Goal: Feedback & Contribution: Contribute content

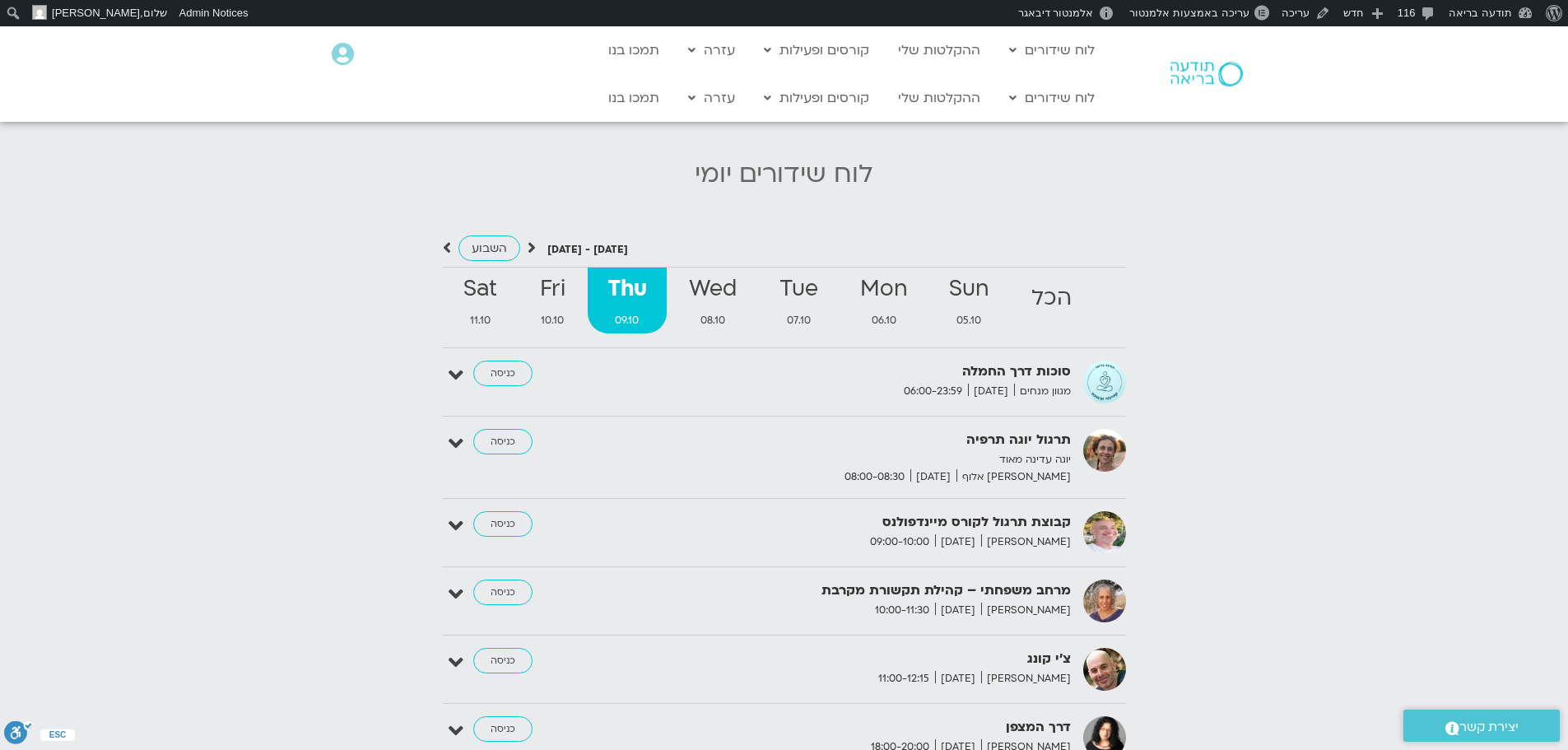
scroll to position [1722, 0]
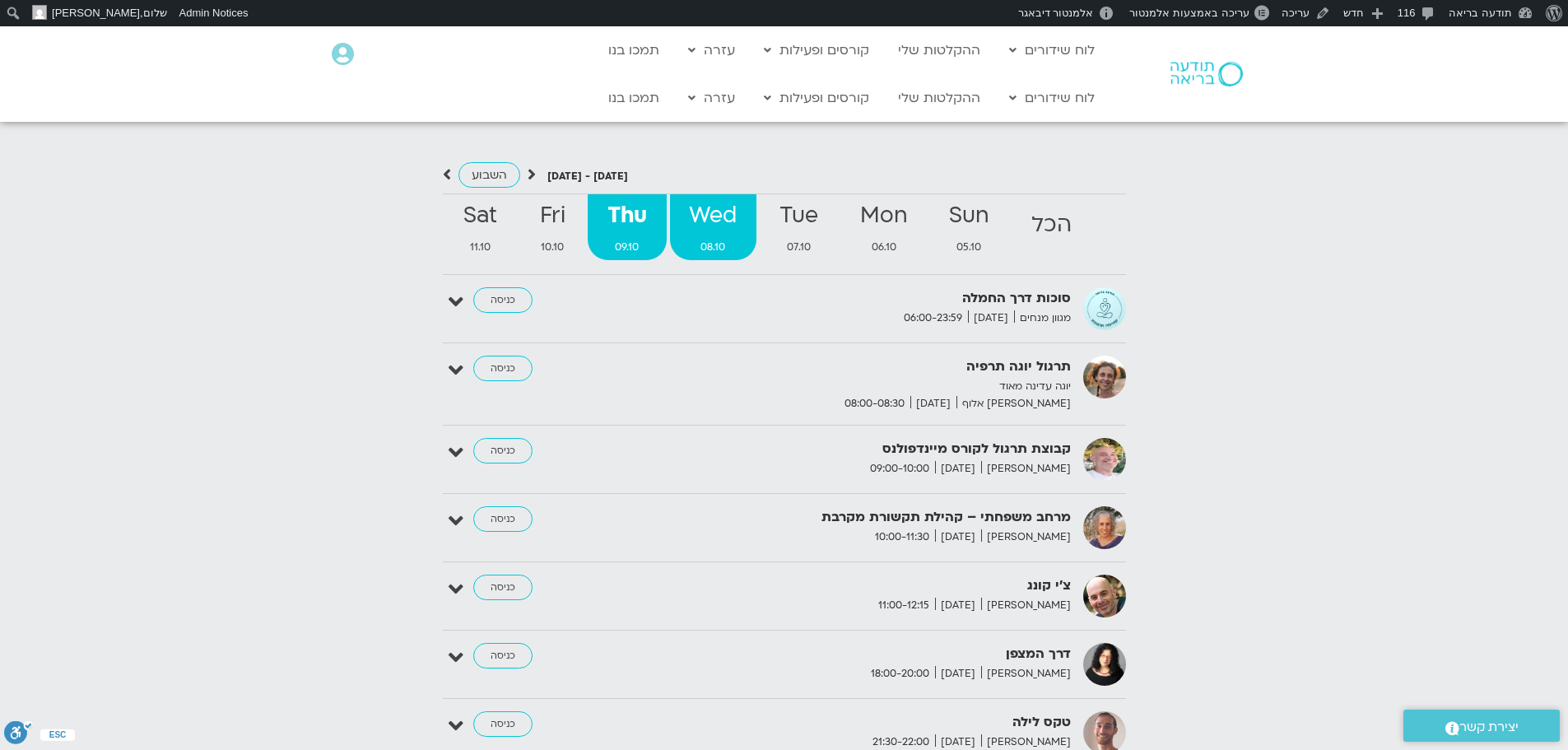
click at [729, 239] on span "08.10" at bounding box center [714, 247] width 87 height 17
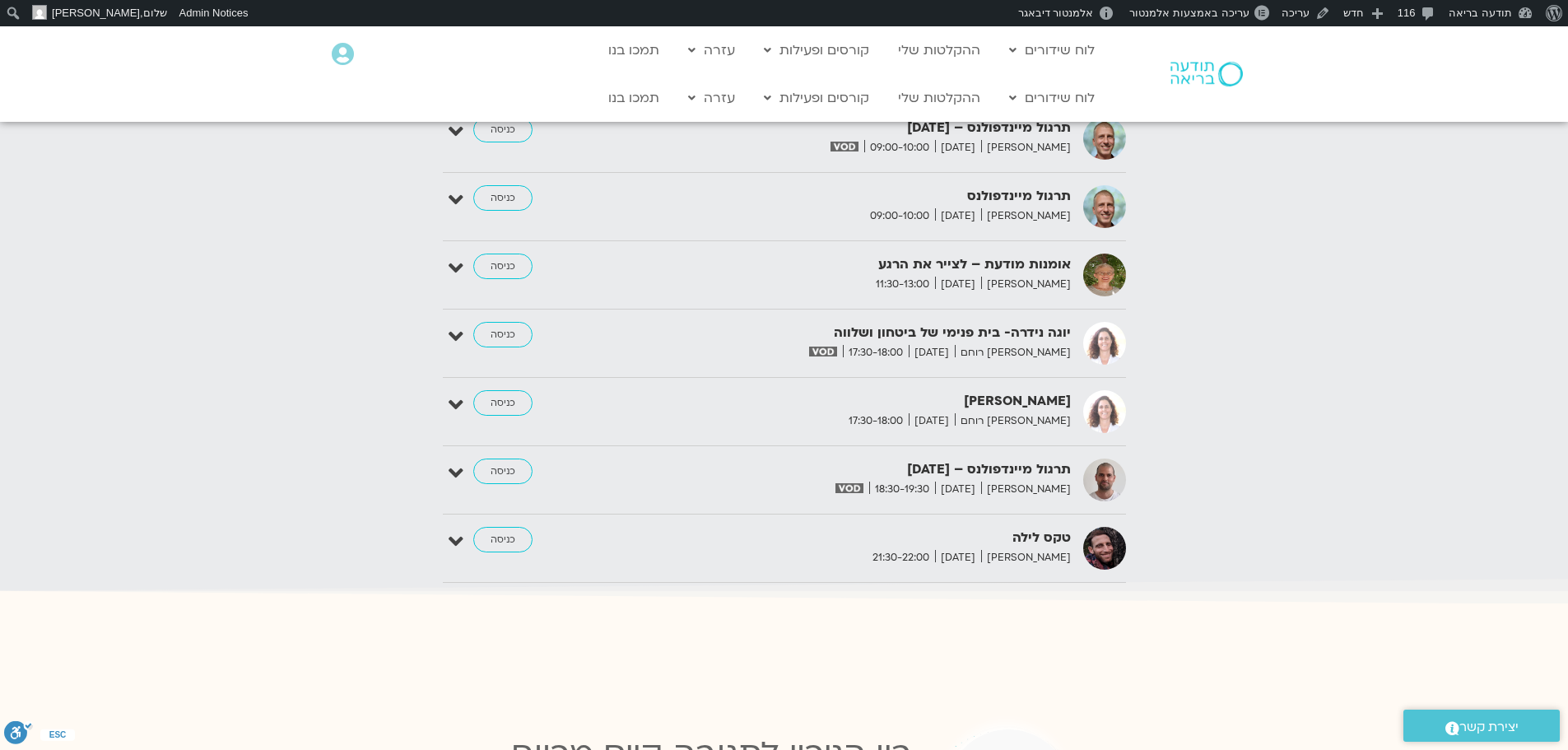
scroll to position [2381, 0]
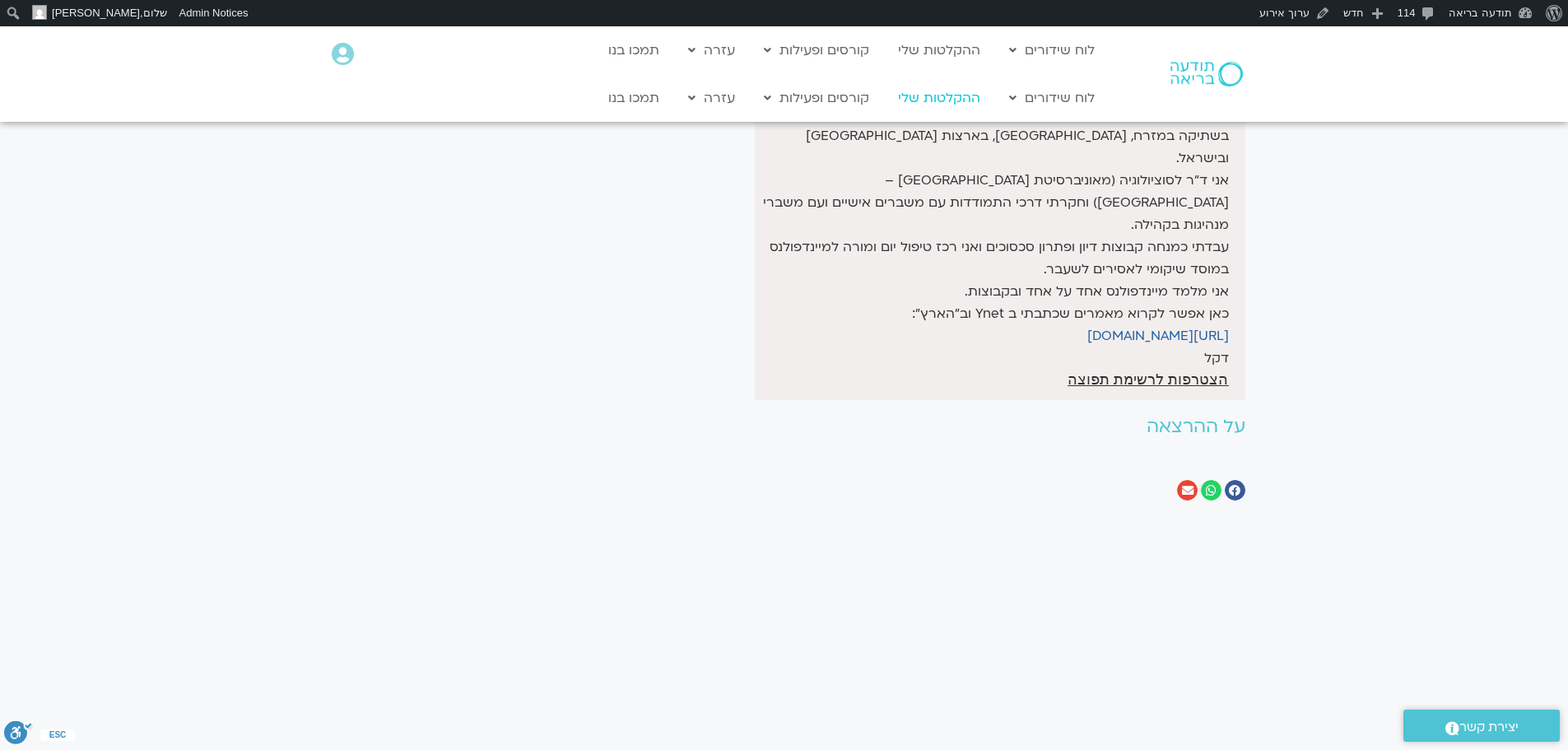
click at [965, 97] on link "ההקלטות שלי" at bounding box center [939, 98] width 99 height 32
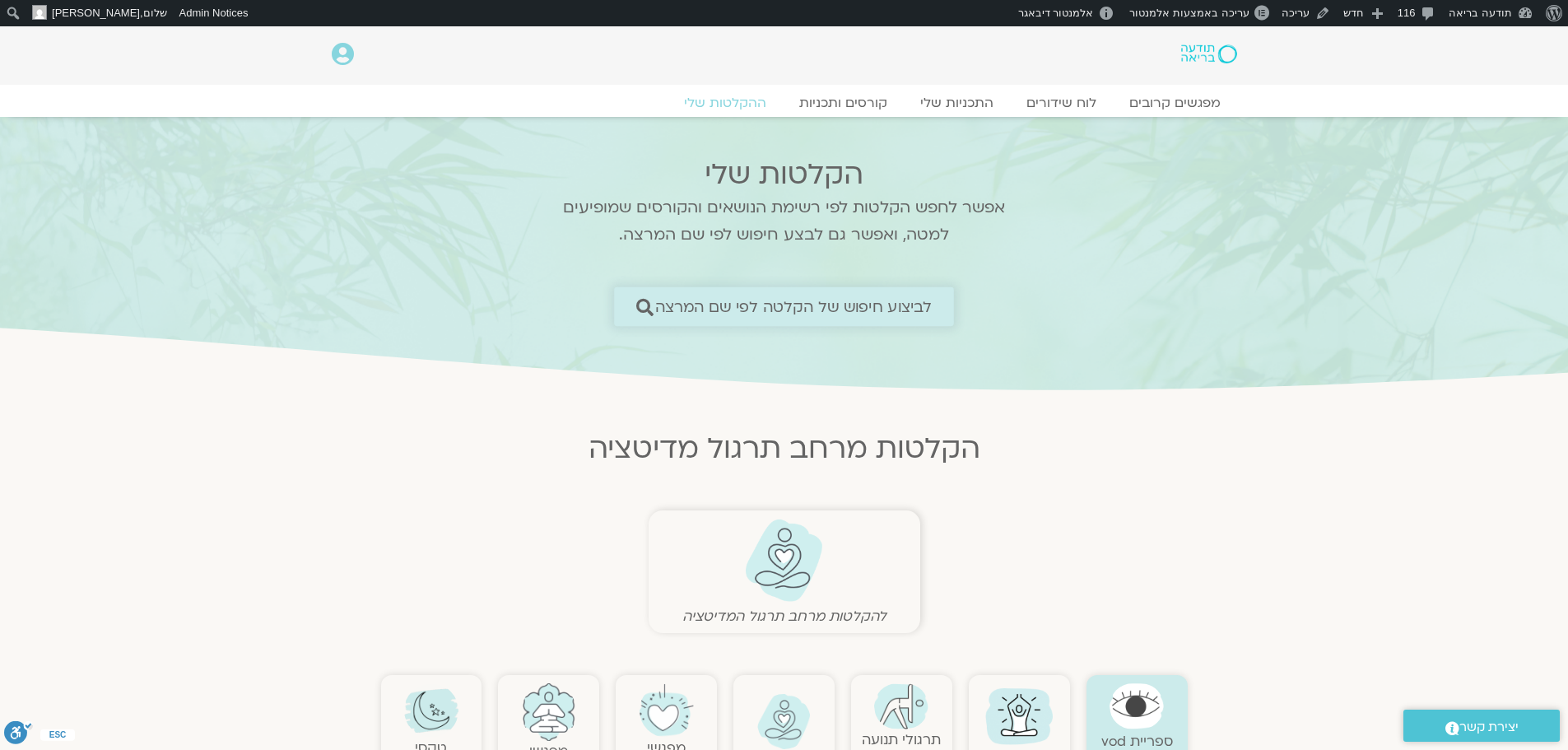
click at [801, 318] on link "לביצוע חיפוש של הקלטה לפי שם המרצה" at bounding box center [784, 306] width 340 height 38
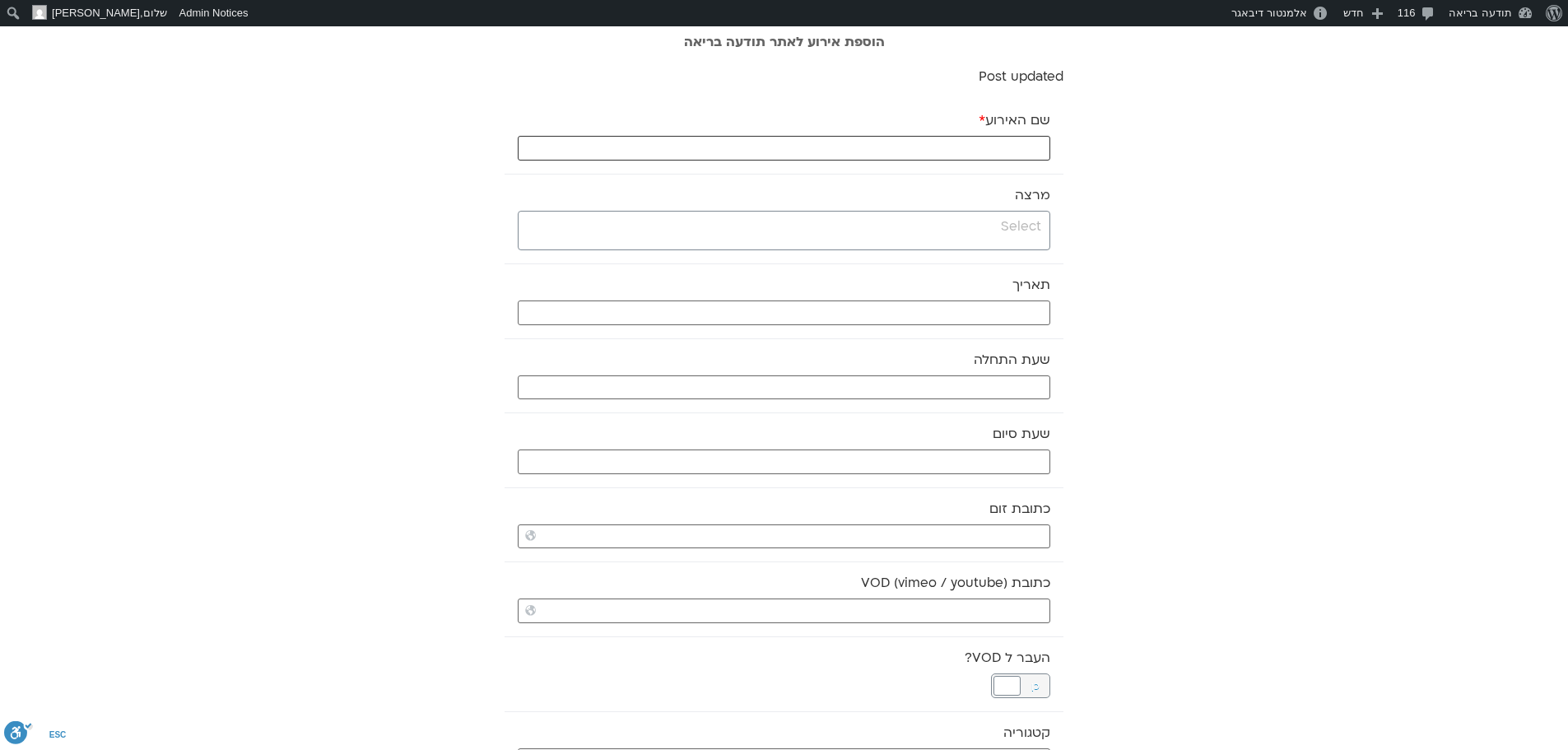
click at [1036, 145] on input "שם האירוע *" at bounding box center [784, 148] width 533 height 25
type input "מדיטצית ערב רכה - 8.10.25"
click at [1028, 228] on input "search" at bounding box center [782, 226] width 519 height 21
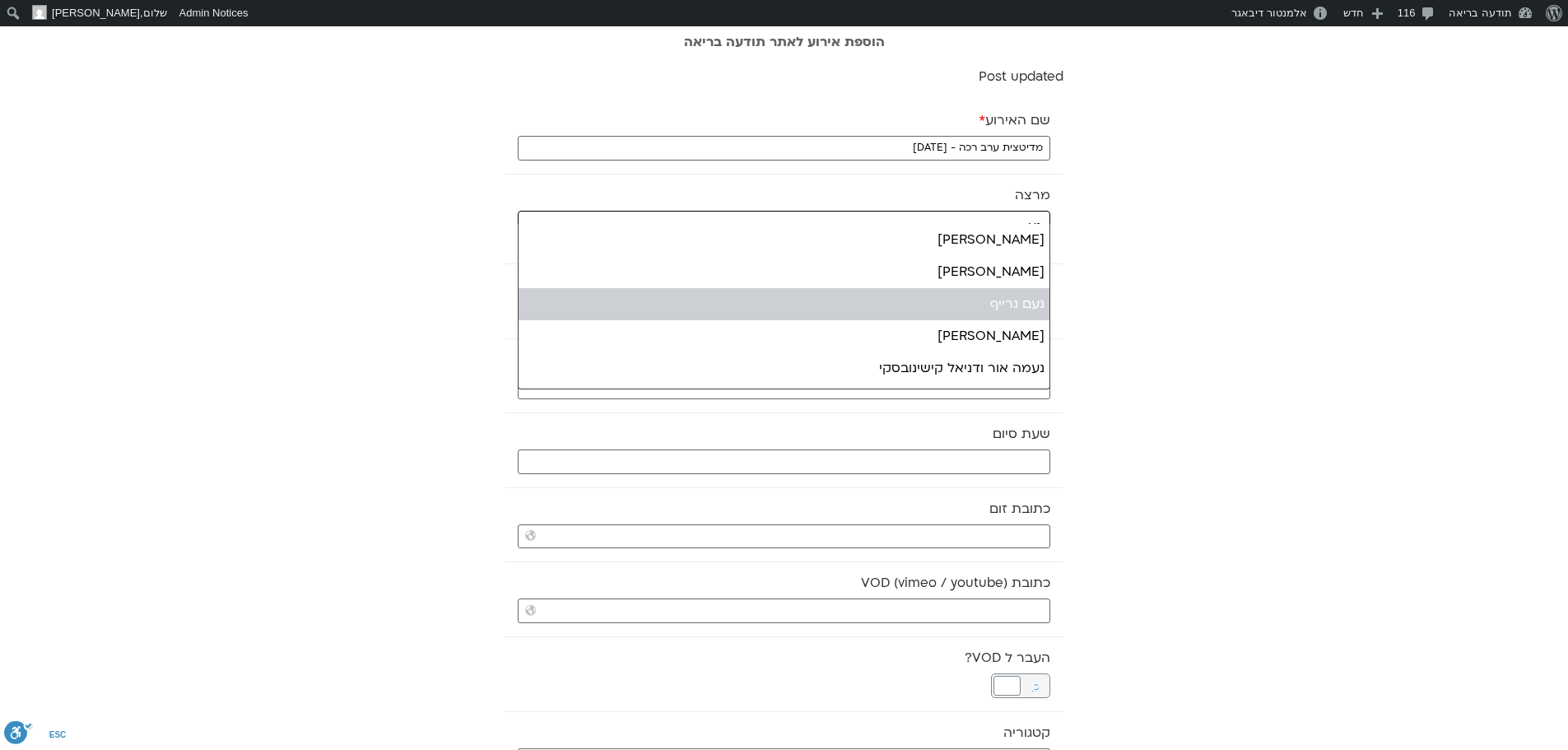
type input "נע"
select select "******"
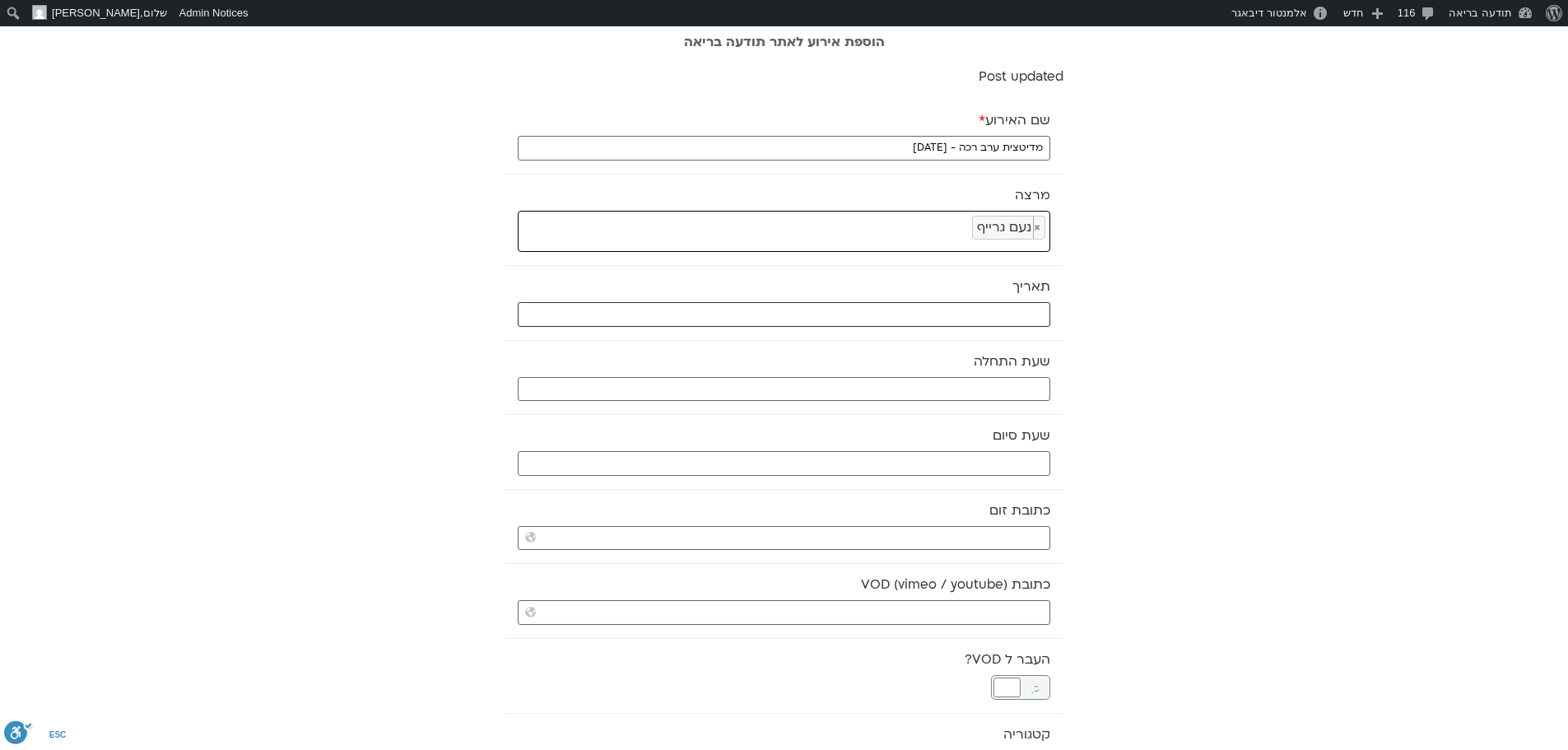
click at [1024, 313] on input "text" at bounding box center [784, 315] width 533 height 25
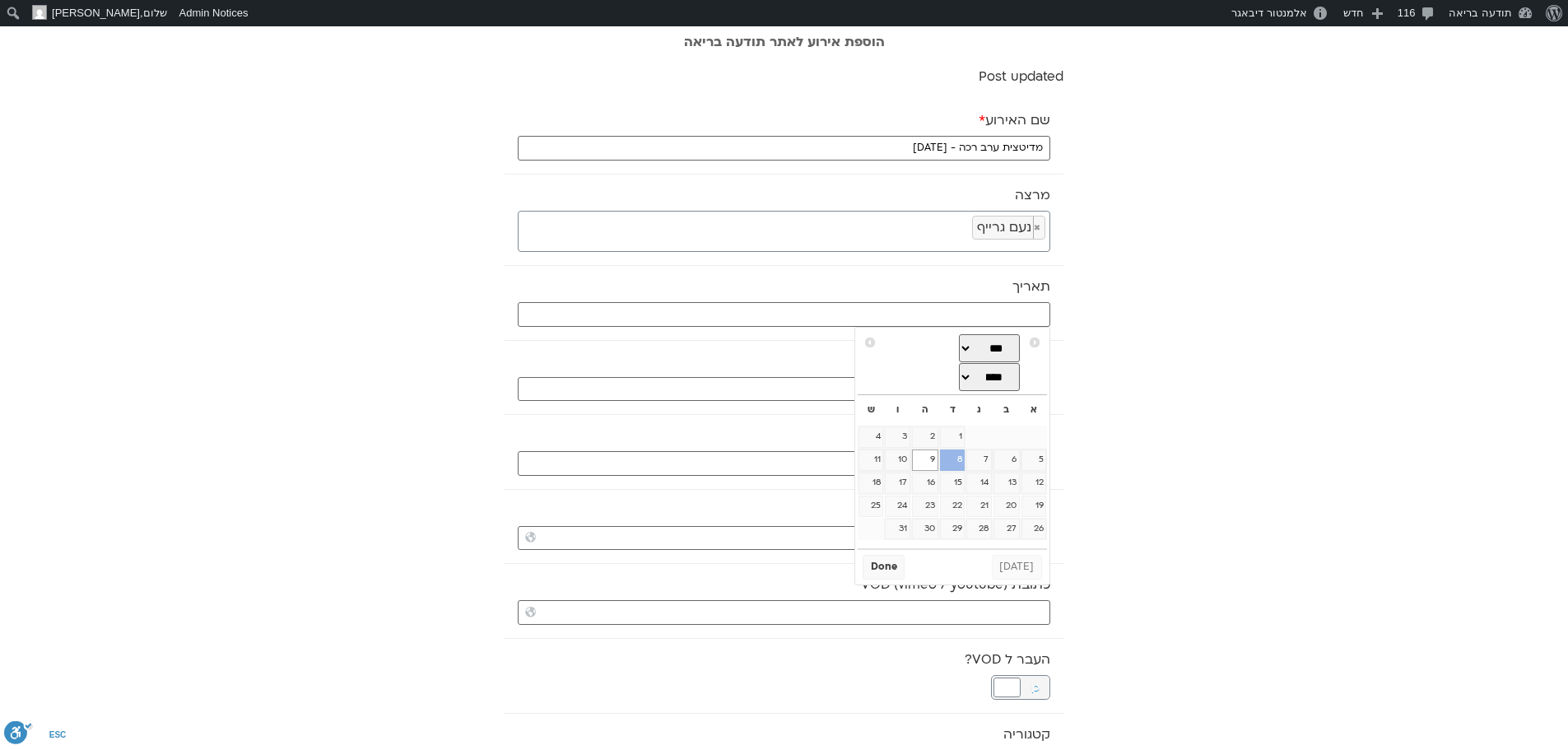
click at [956, 464] on link "8" at bounding box center [953, 460] width 25 height 22
type input "08/10/2025"
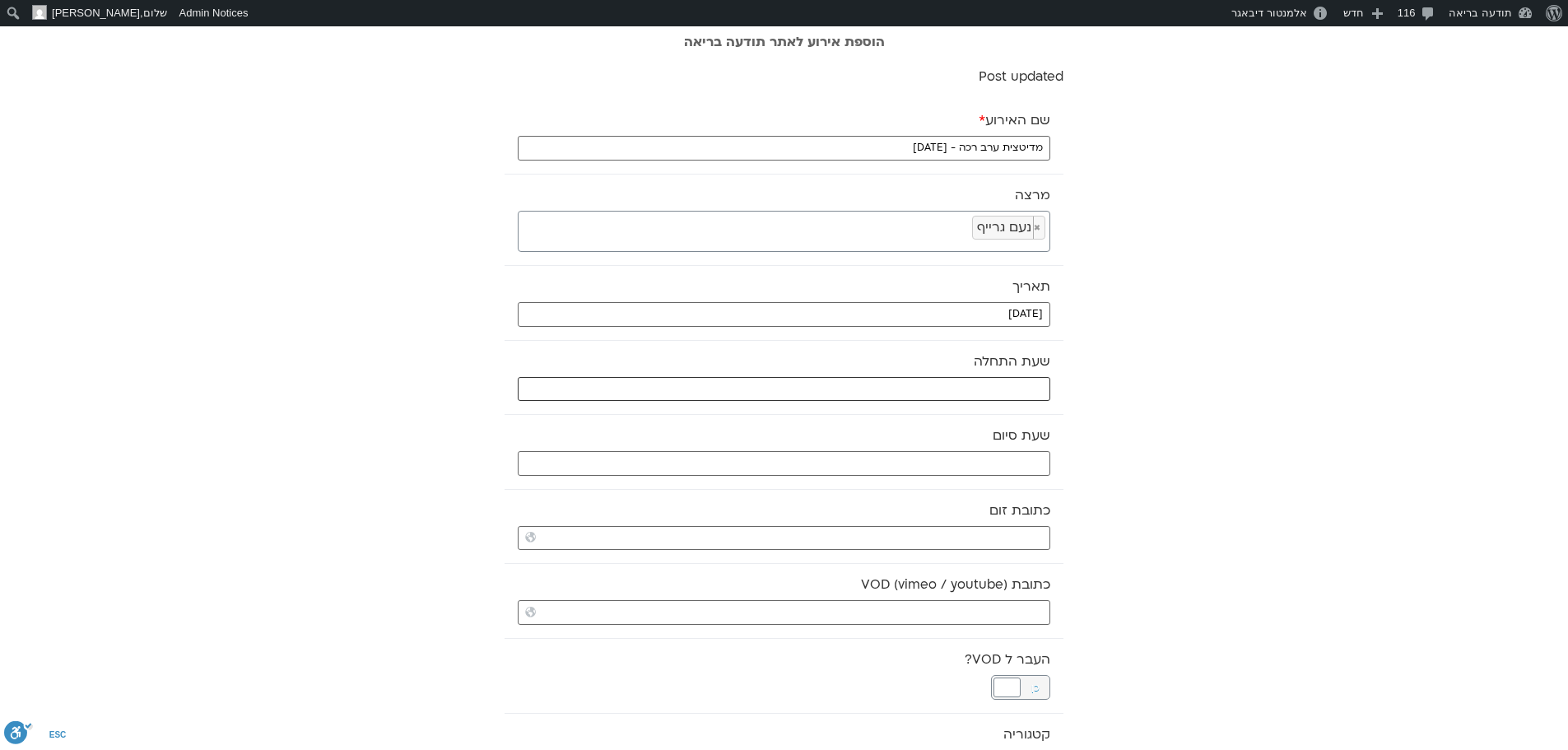
click at [1023, 385] on input "text" at bounding box center [784, 390] width 533 height 25
click at [938, 449] on select "** ** ** ** ** ** ** ** ** ** ** ** ** ** ** ** ** ** ** ** ** ** ** **" at bounding box center [927, 448] width 53 height 28
type input "21:00"
select select "**"
click at [891, 495] on button "Select" at bounding box center [885, 488] width 46 height 25
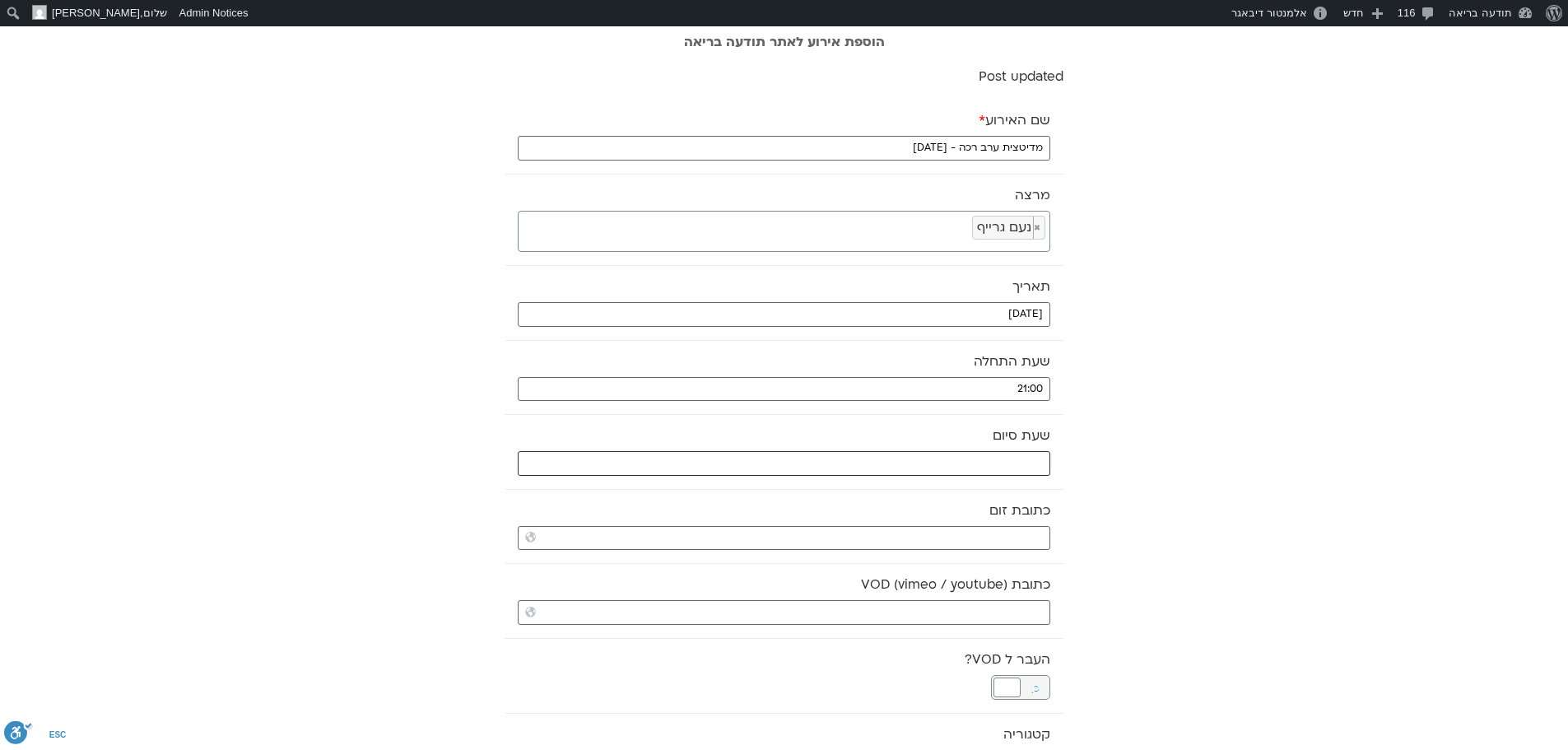
click at [901, 463] on input "text" at bounding box center [784, 464] width 533 height 25
click at [938, 520] on select "** ** ** ** ** ** ** ** ** ** ** ** ** ** ** ** ** ** ** ** ** ** ** **" at bounding box center [927, 522] width 53 height 28
type input "21:00"
select select "**"
click at [980, 524] on select "** ** ** ** ** ** ** ** ** ** ** ** ** ** ** ** ** ** ** ** ** ** ** ** ** ** *…" at bounding box center [983, 522] width 53 height 28
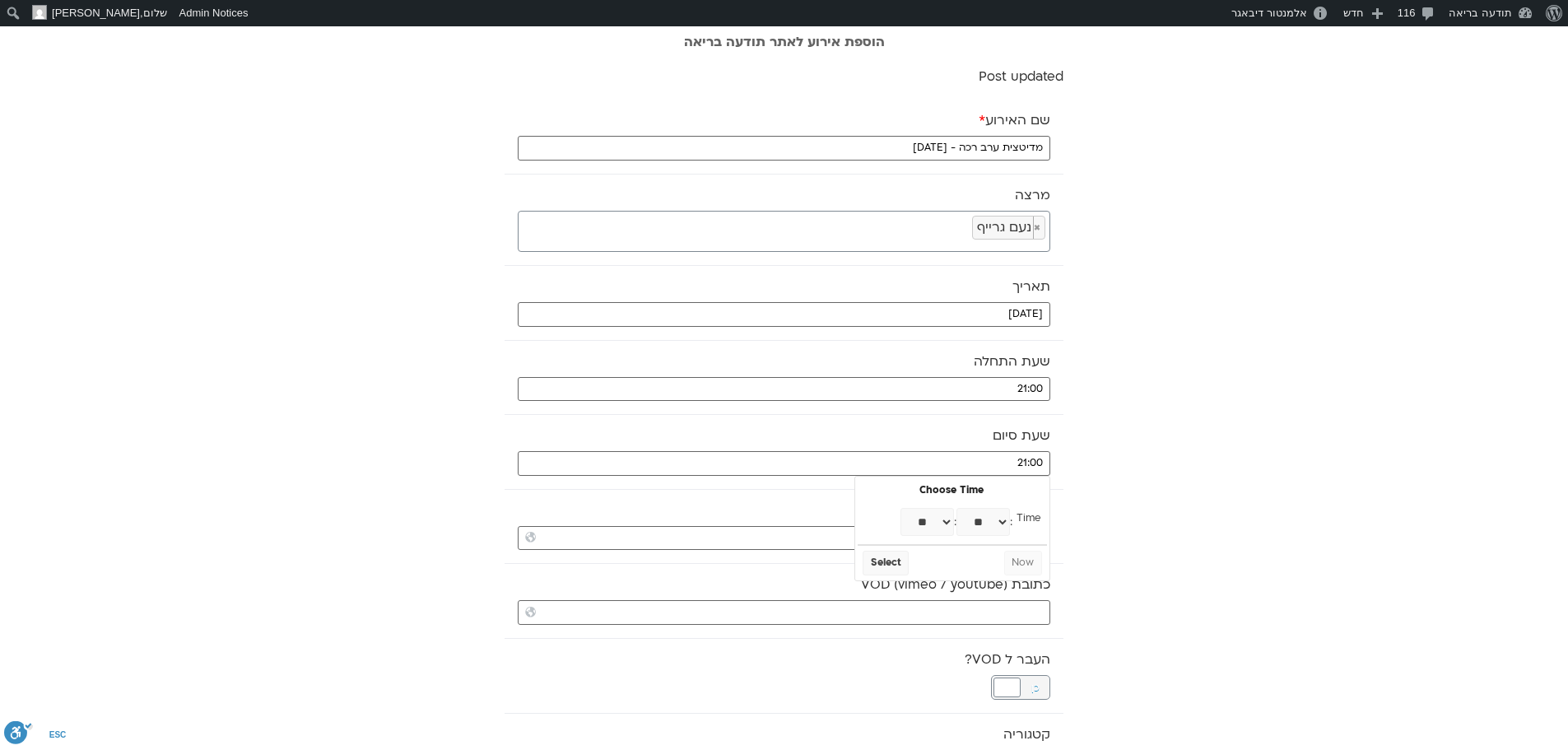
type input "21:30"
select select "**"
click at [889, 565] on button "Select" at bounding box center [885, 563] width 46 height 25
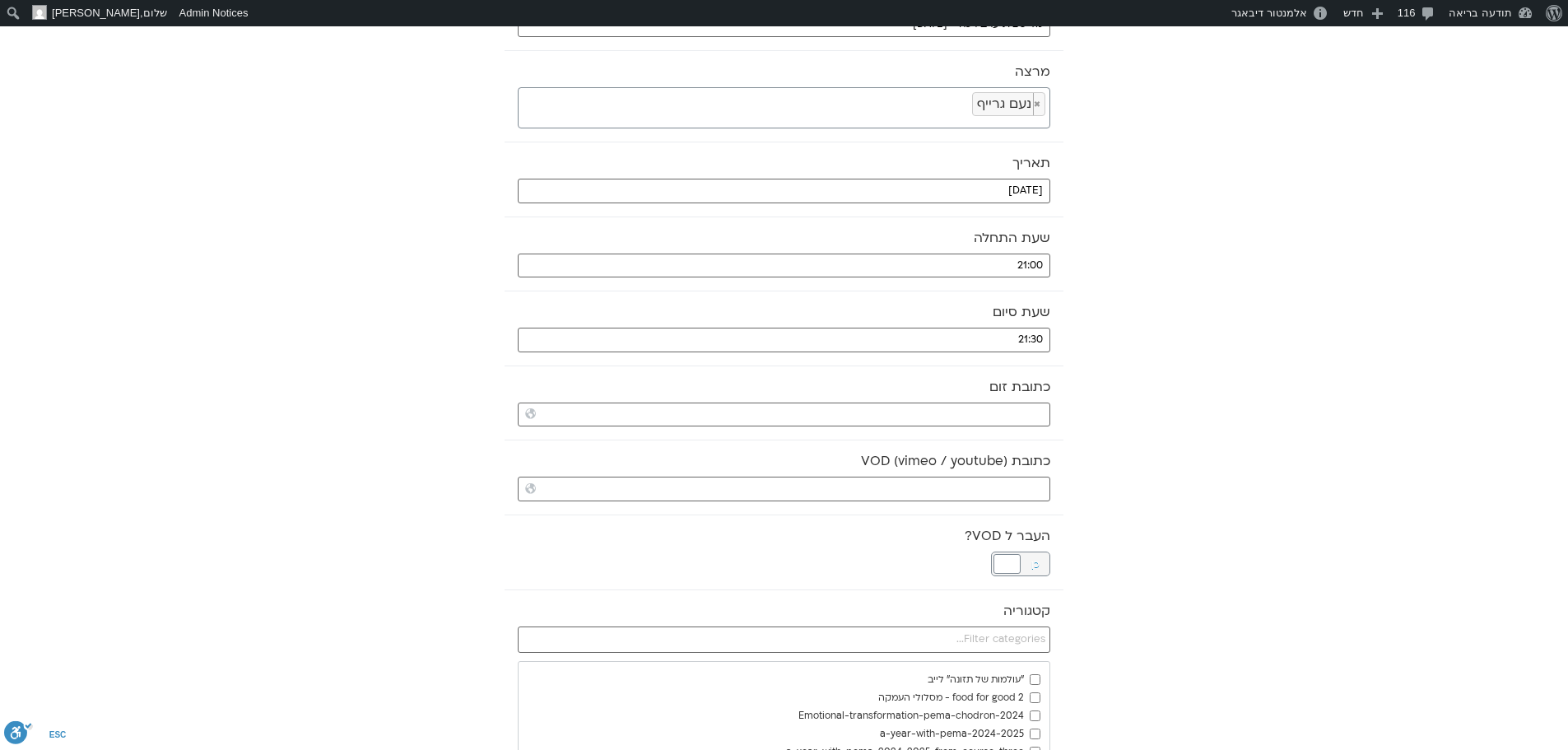
scroll to position [165, 0]
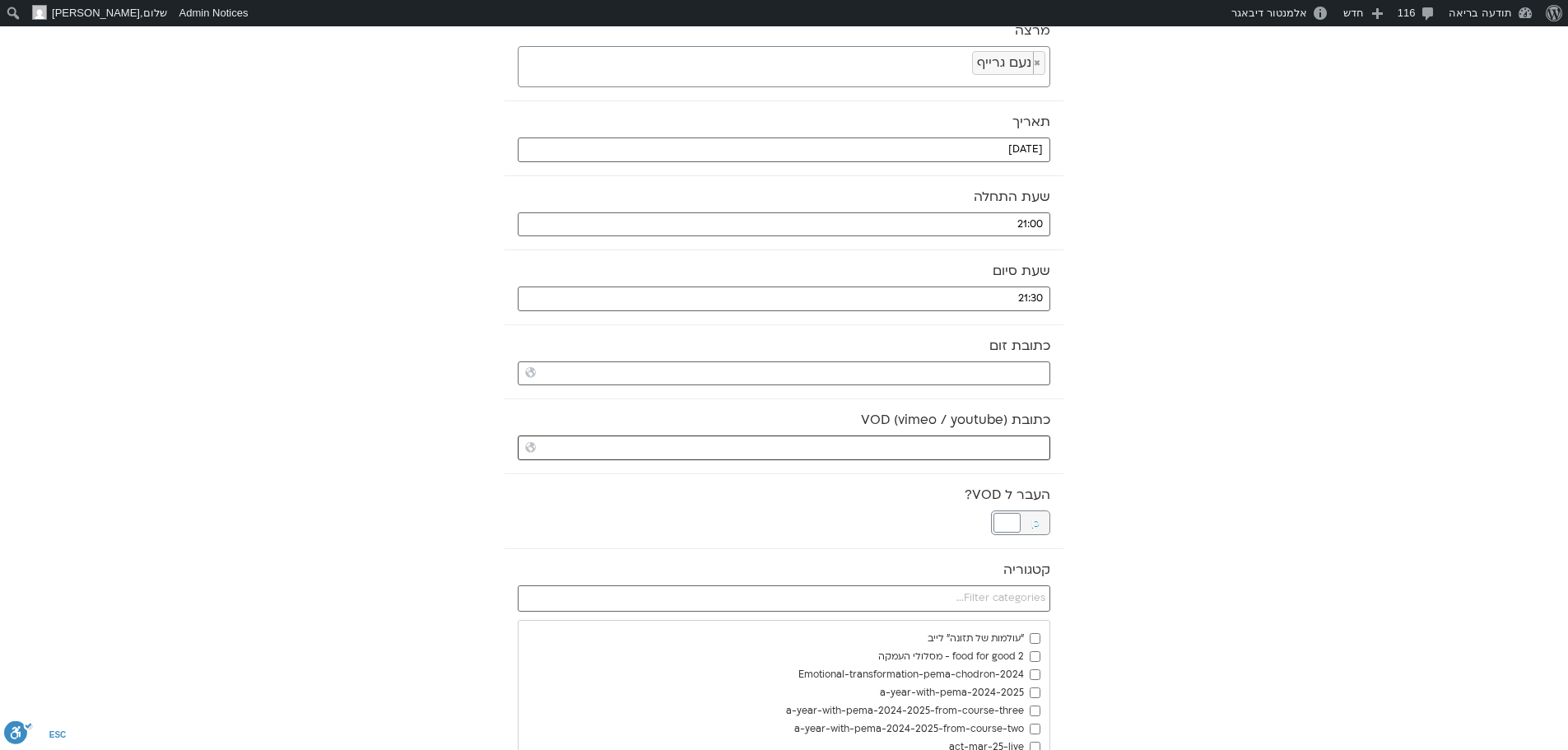
click at [887, 440] on input "כתובת VOD (vimeo / youtube)" at bounding box center [784, 448] width 533 height 25
paste input "https://stream.mux.com/Mj938VbkFPh8P300NMBQuve008tJR3G5uuHQNJsToGx7s.m3u8"
type input "https://stream.mux.com/Mj938VbkFPh8P300NMBQuve008tJR3G5uuHQNJsToGx7s.m3u8"
click at [1019, 520] on div at bounding box center [1007, 523] width 27 height 20
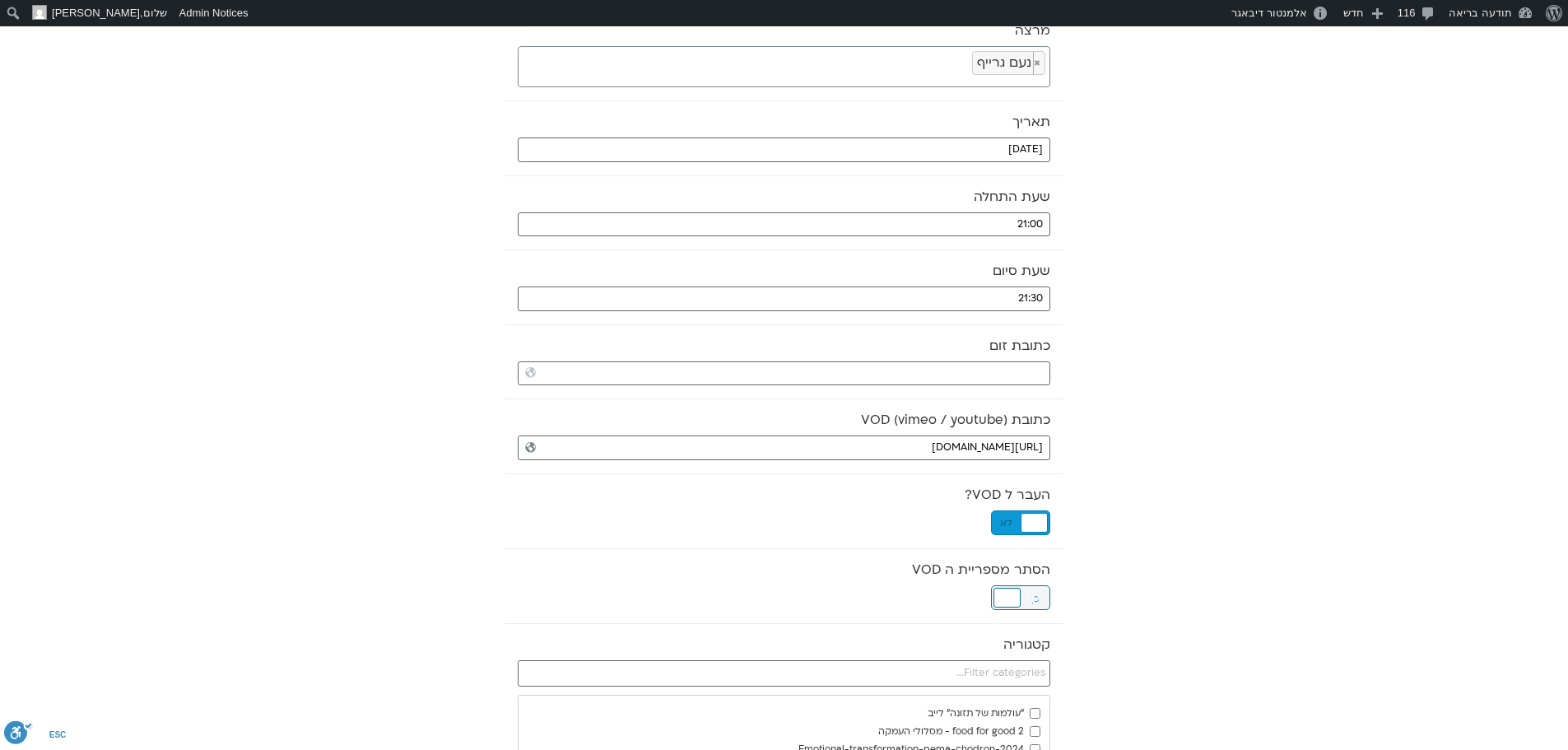
click at [1008, 601] on div at bounding box center [1007, 598] width 27 height 20
click at [1008, 666] on input "text" at bounding box center [784, 673] width 533 height 27
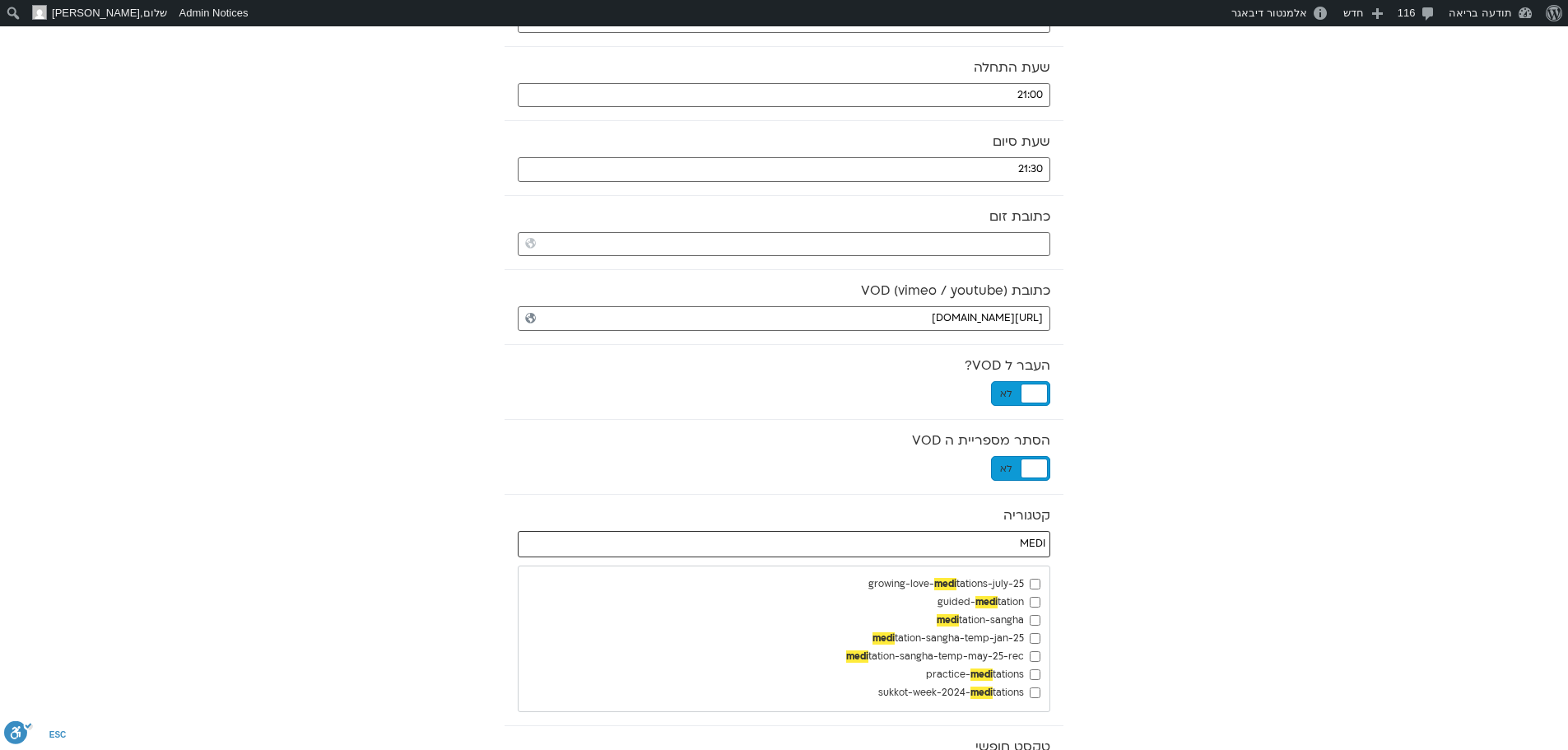
scroll to position [329, 0]
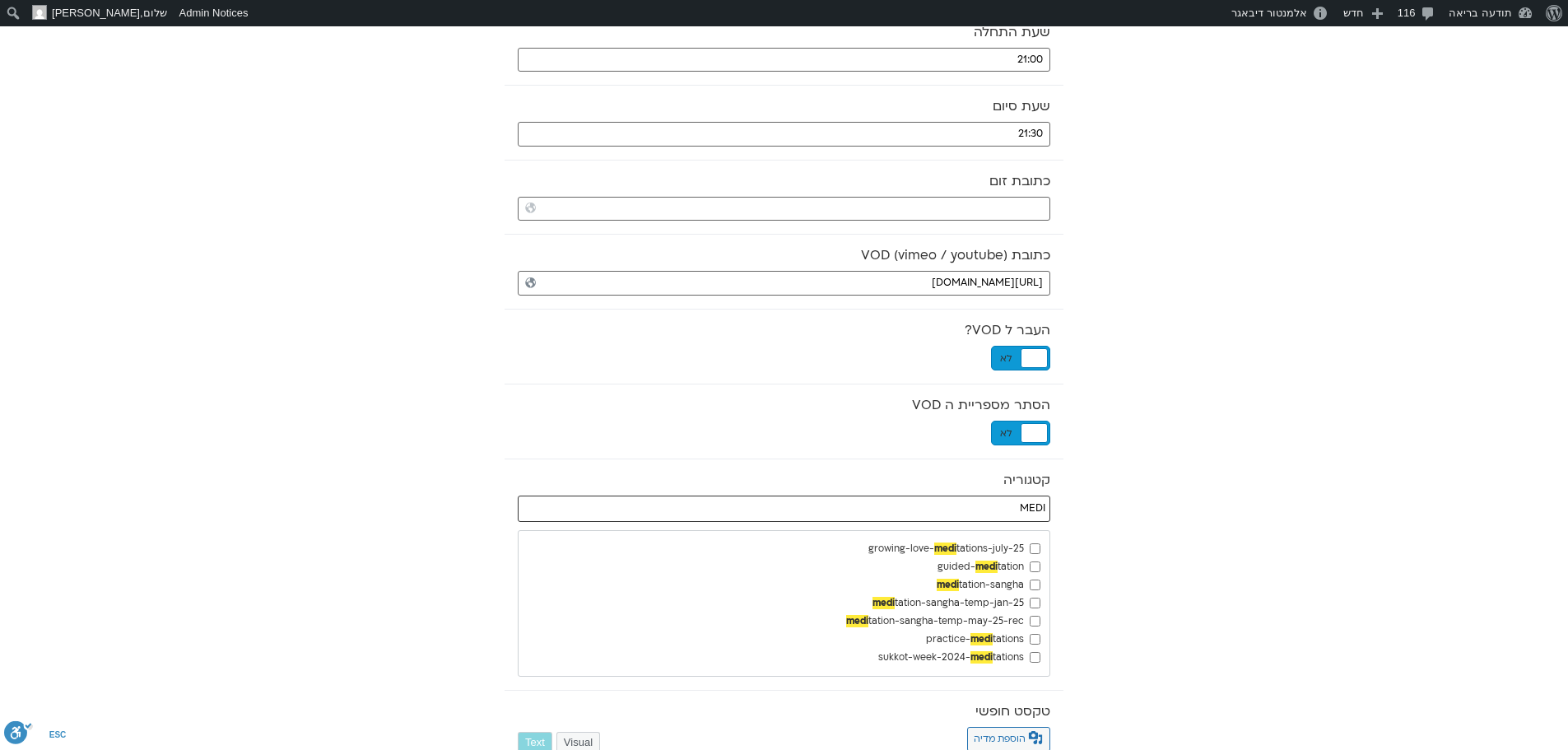
type input "MEDI"
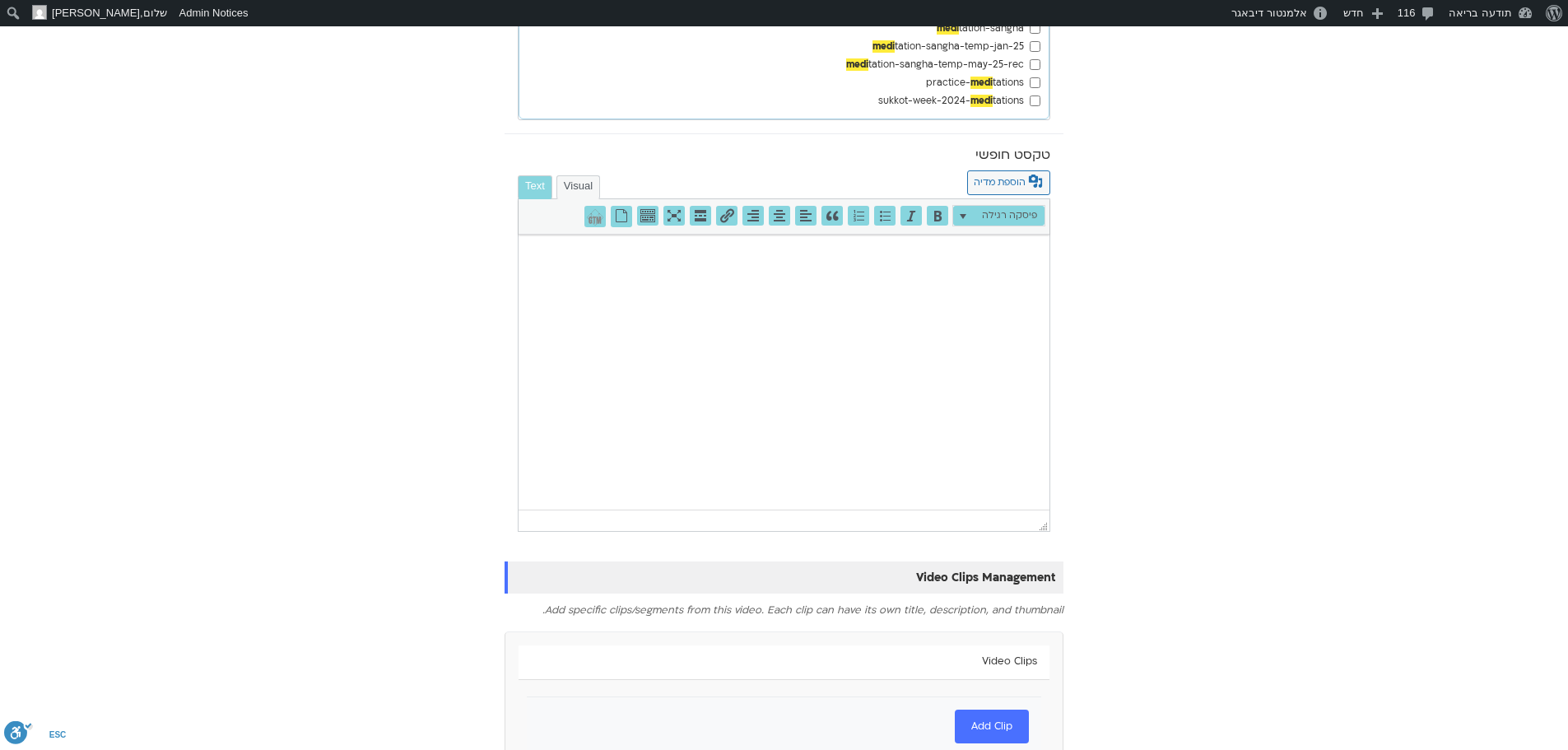
scroll to position [956, 0]
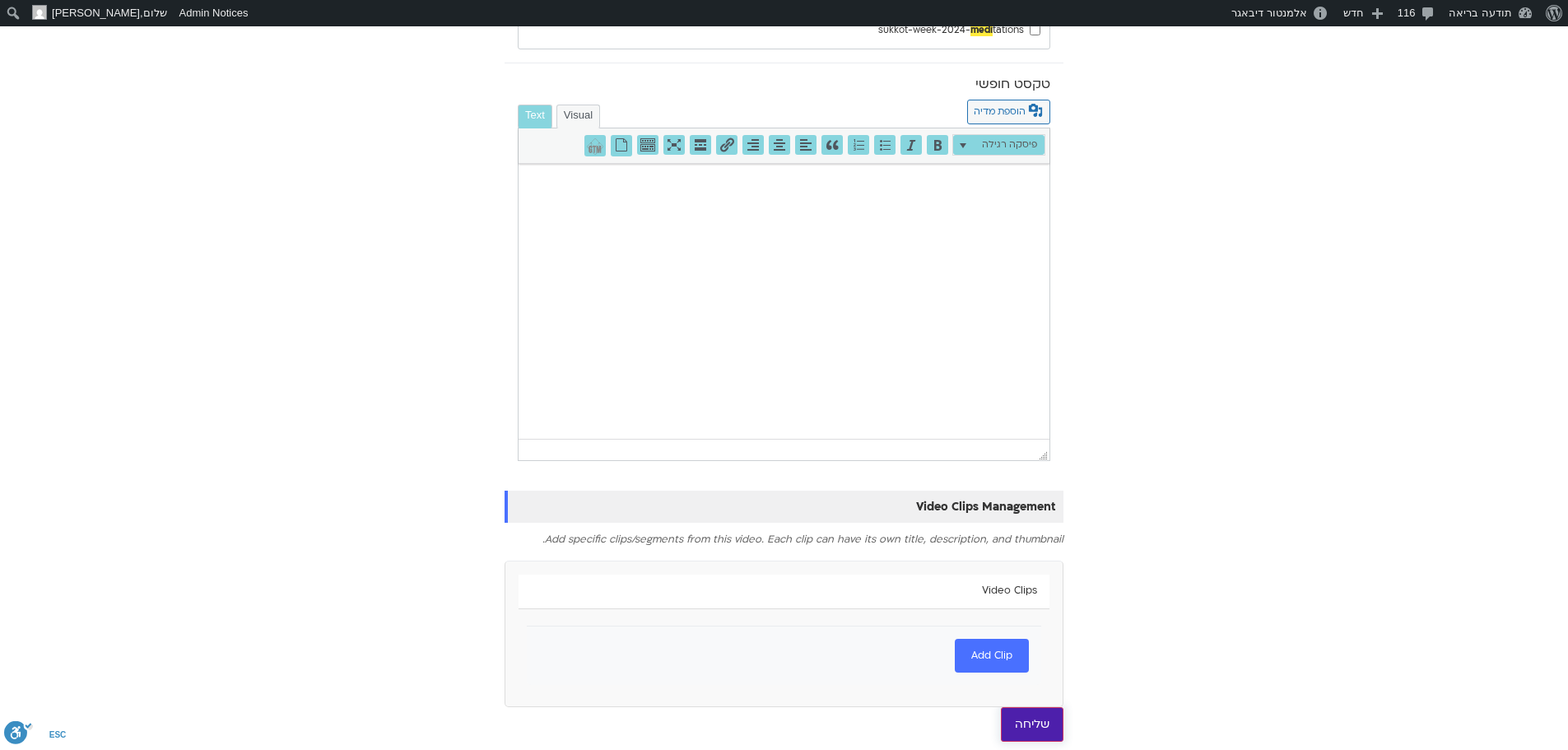
click at [1058, 729] on input "שליחה" at bounding box center [1032, 724] width 62 height 35
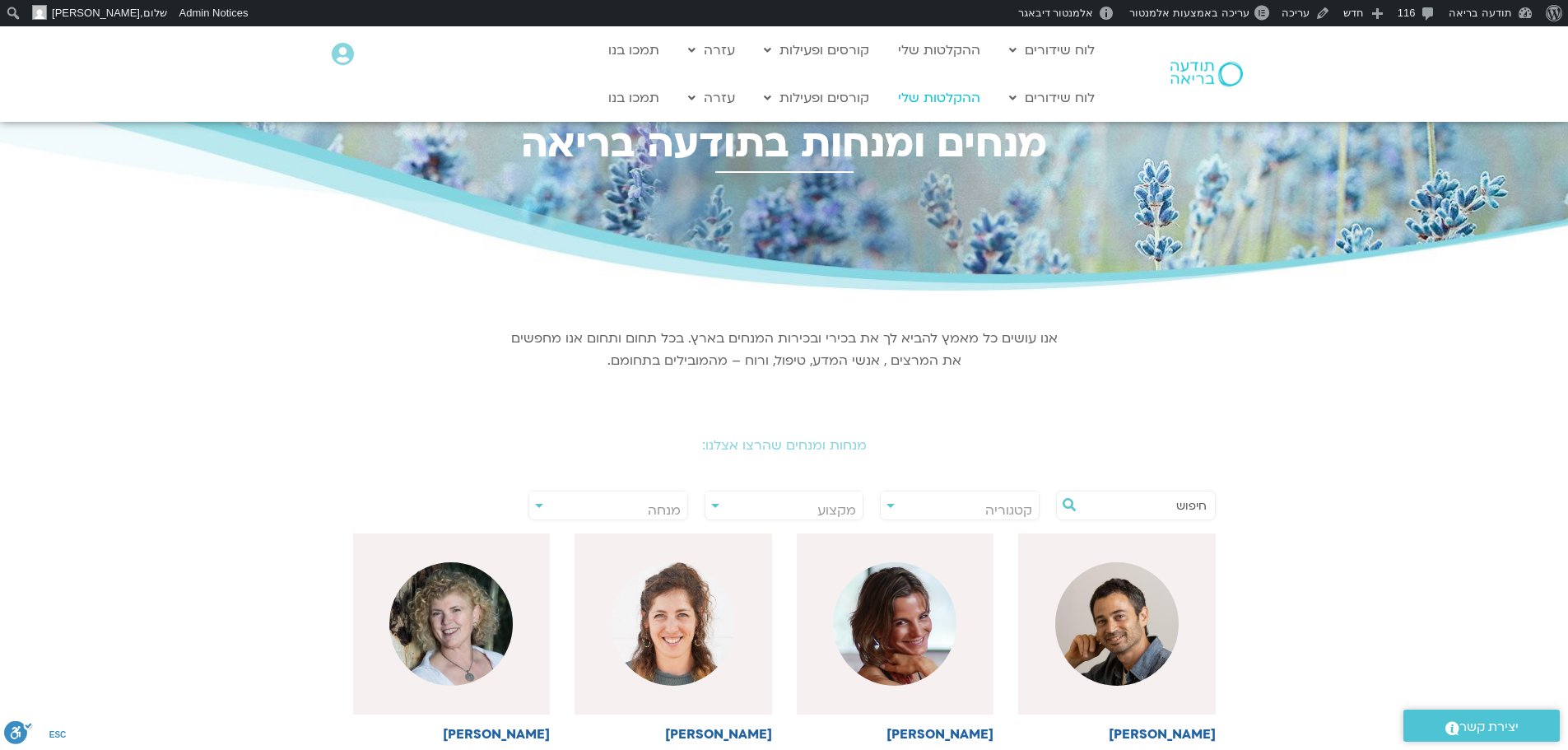
click at [948, 99] on link "ההקלטות שלי" at bounding box center [939, 98] width 99 height 32
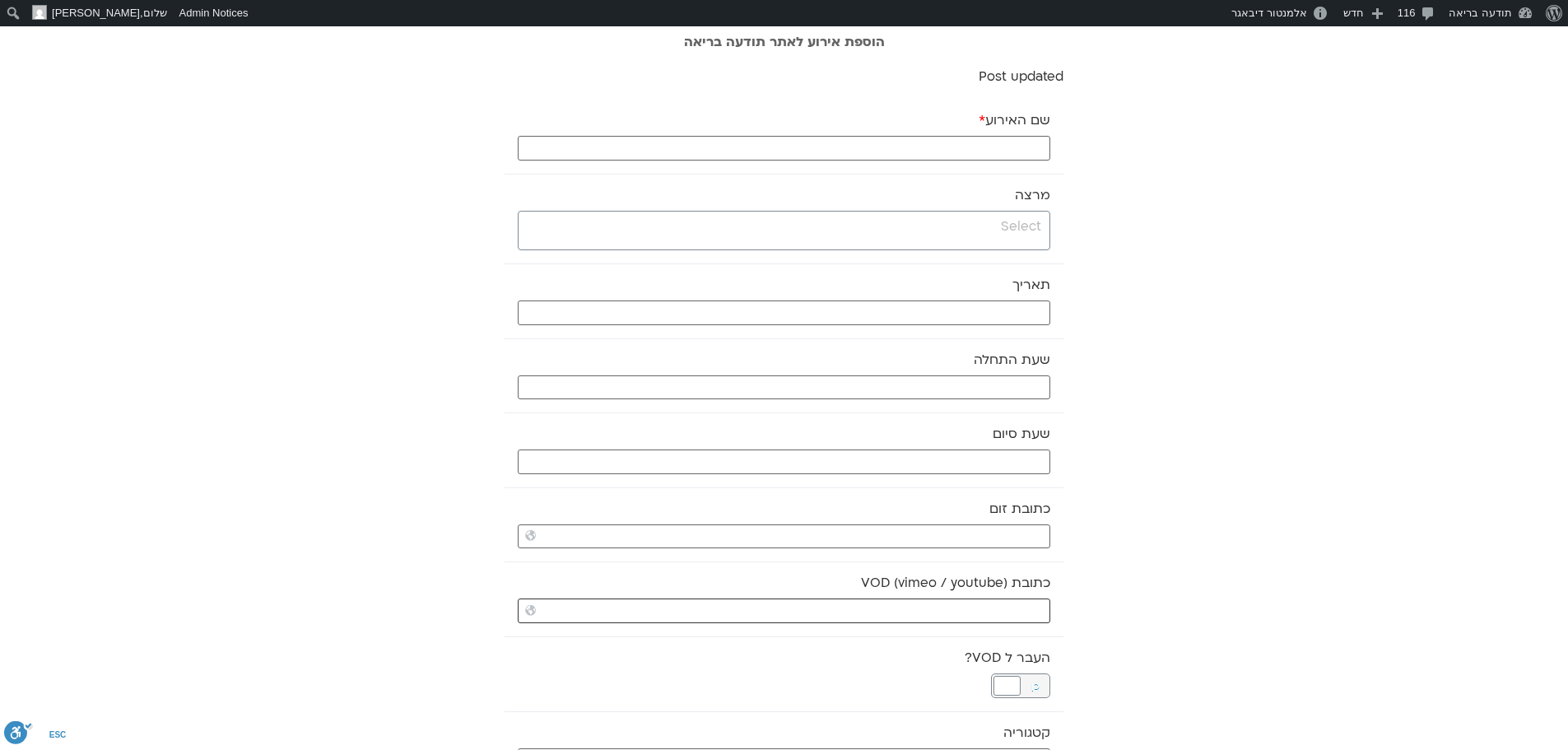
click at [1021, 608] on input "כתובת VOD (vimeo / youtube)" at bounding box center [784, 611] width 533 height 25
paste input "https://stream.mux.com/RlbamrAd12Ryb54b9MnbIDuj2Uou6Kssw3UTOp9tS2Q.m3u8"
type input "https://stream.mux.com/RlbamrAd12Ryb54b9MnbIDuj2Uou6Kssw3UTOp9tS2Q.m3u8"
click at [993, 217] on input "search" at bounding box center [782, 226] width 519 height 21
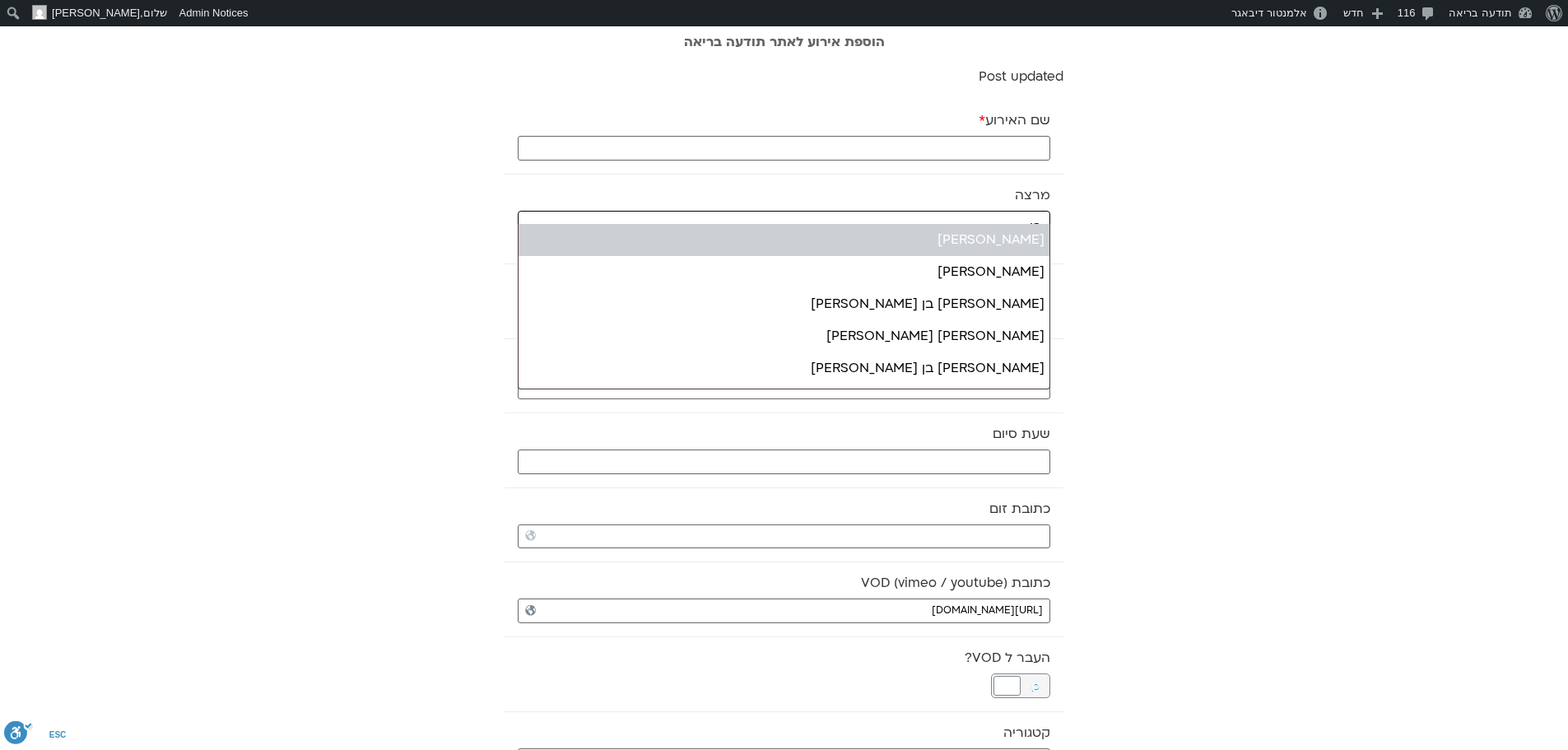
type input "בן"
select select "******"
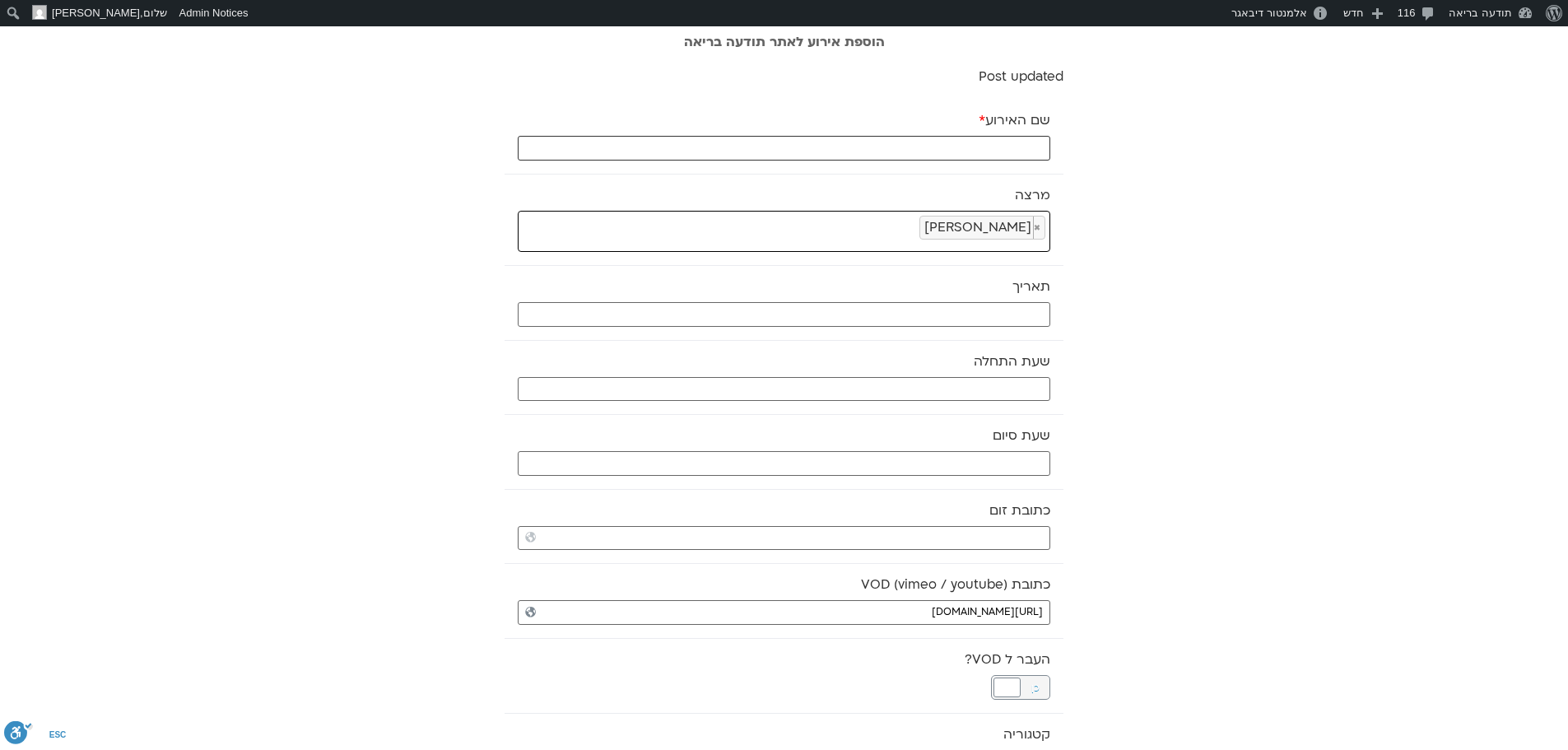
click at [1043, 146] on input "שם האירוע *" at bounding box center [784, 148] width 533 height 25
click at [997, 310] on input "text" at bounding box center [784, 315] width 533 height 25
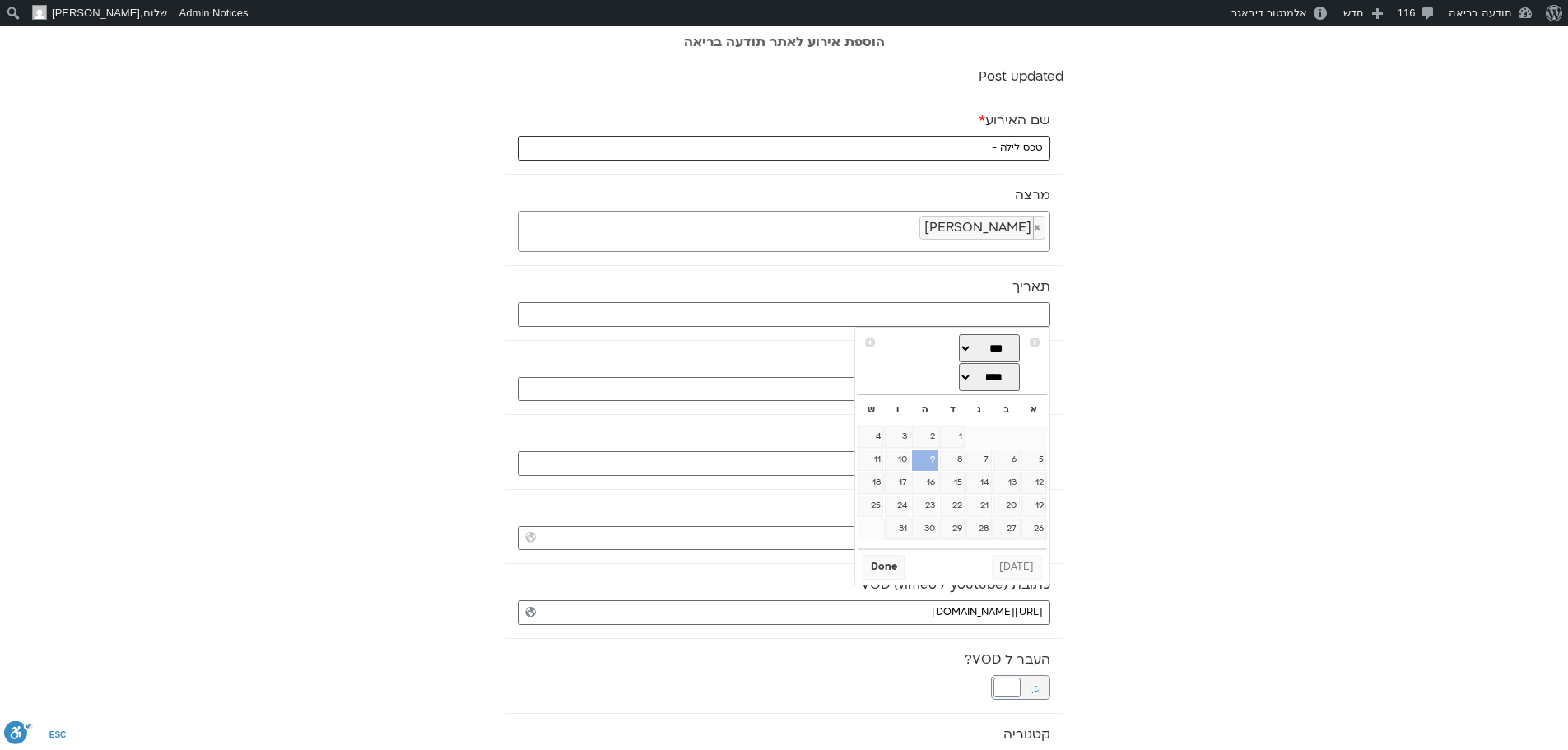
click at [960, 139] on input "טכס לילה -" at bounding box center [784, 148] width 533 height 25
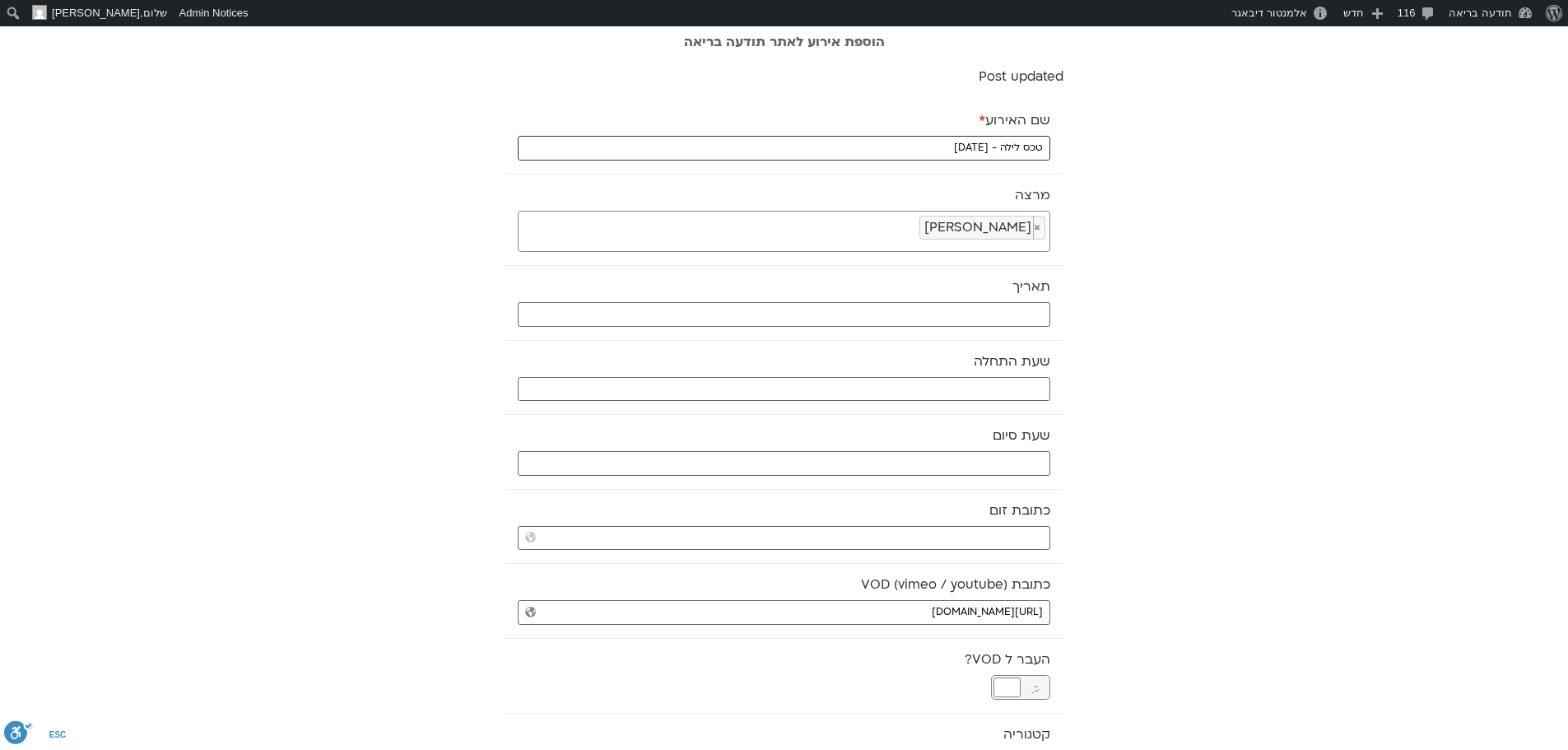
type input "טכס לילה - 8.10.25"
click at [1002, 309] on input "text" at bounding box center [784, 315] width 533 height 25
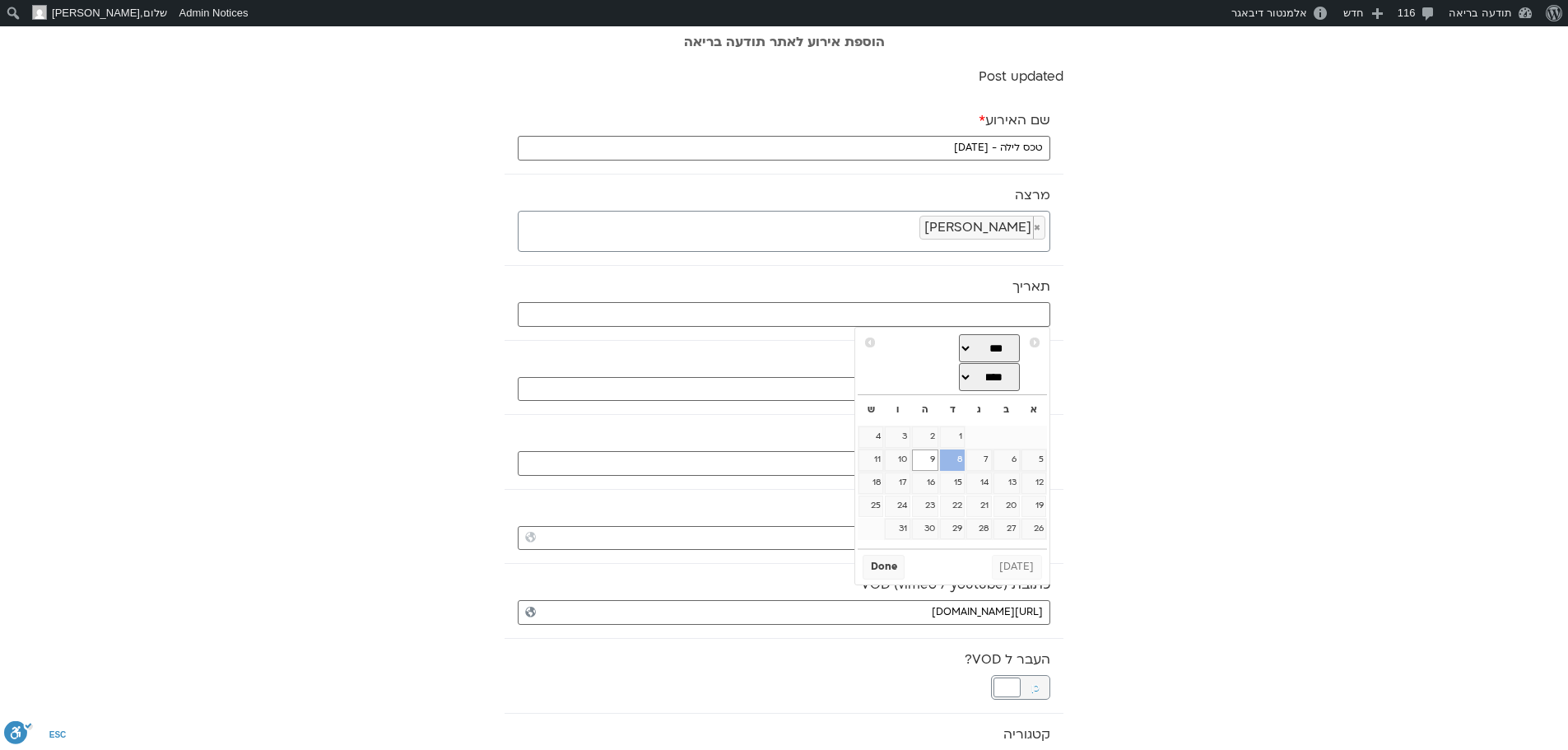
click at [955, 454] on link "8" at bounding box center [953, 460] width 25 height 22
type input "08/10/2025"
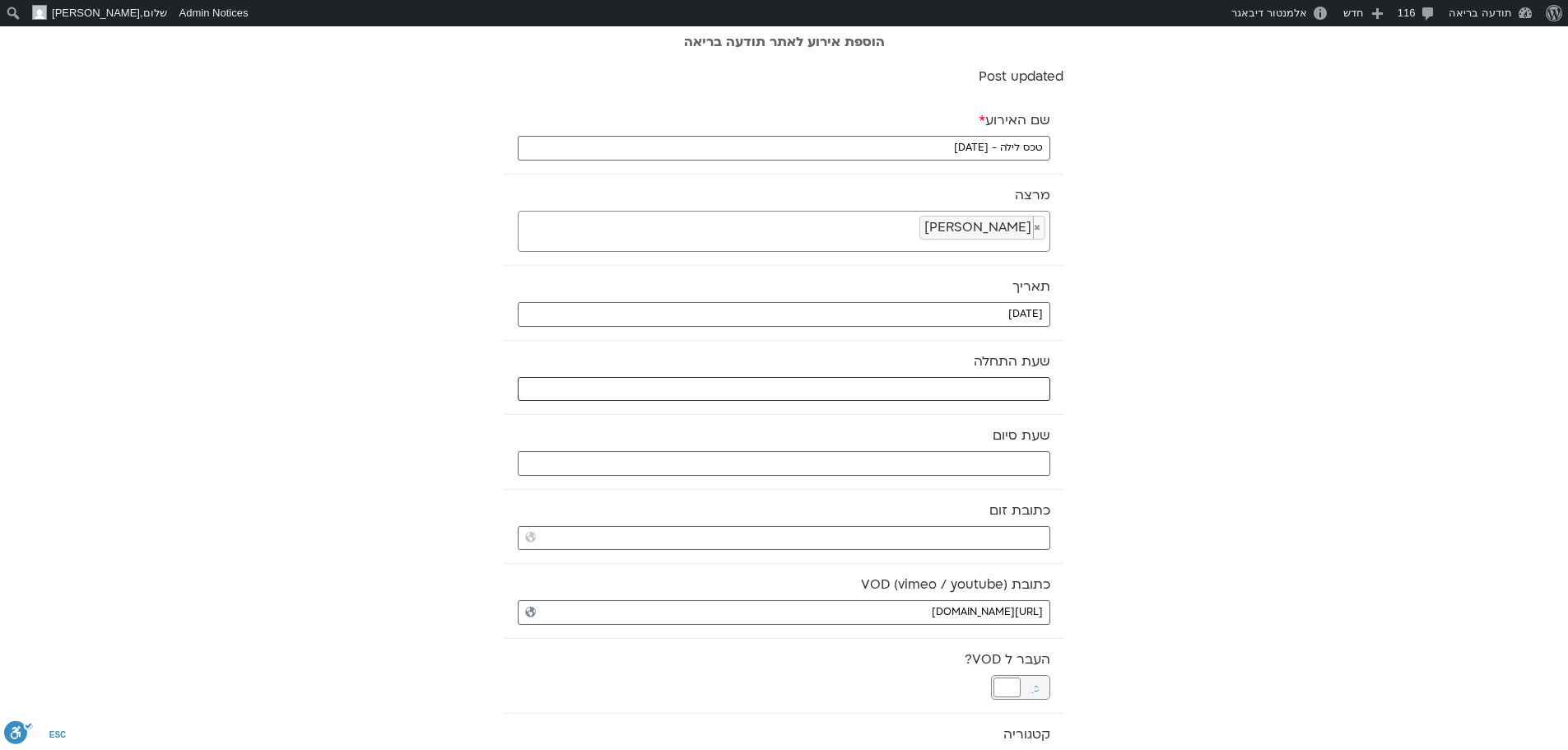
click at [966, 387] on input "text" at bounding box center [784, 390] width 533 height 25
click at [946, 447] on select "** ** ** ** ** ** ** ** ** ** ** ** ** ** ** ** ** ** ** ** ** ** ** **" at bounding box center [927, 448] width 53 height 28
type input "21:00"
select select "**"
click at [882, 489] on button "Select" at bounding box center [885, 488] width 46 height 25
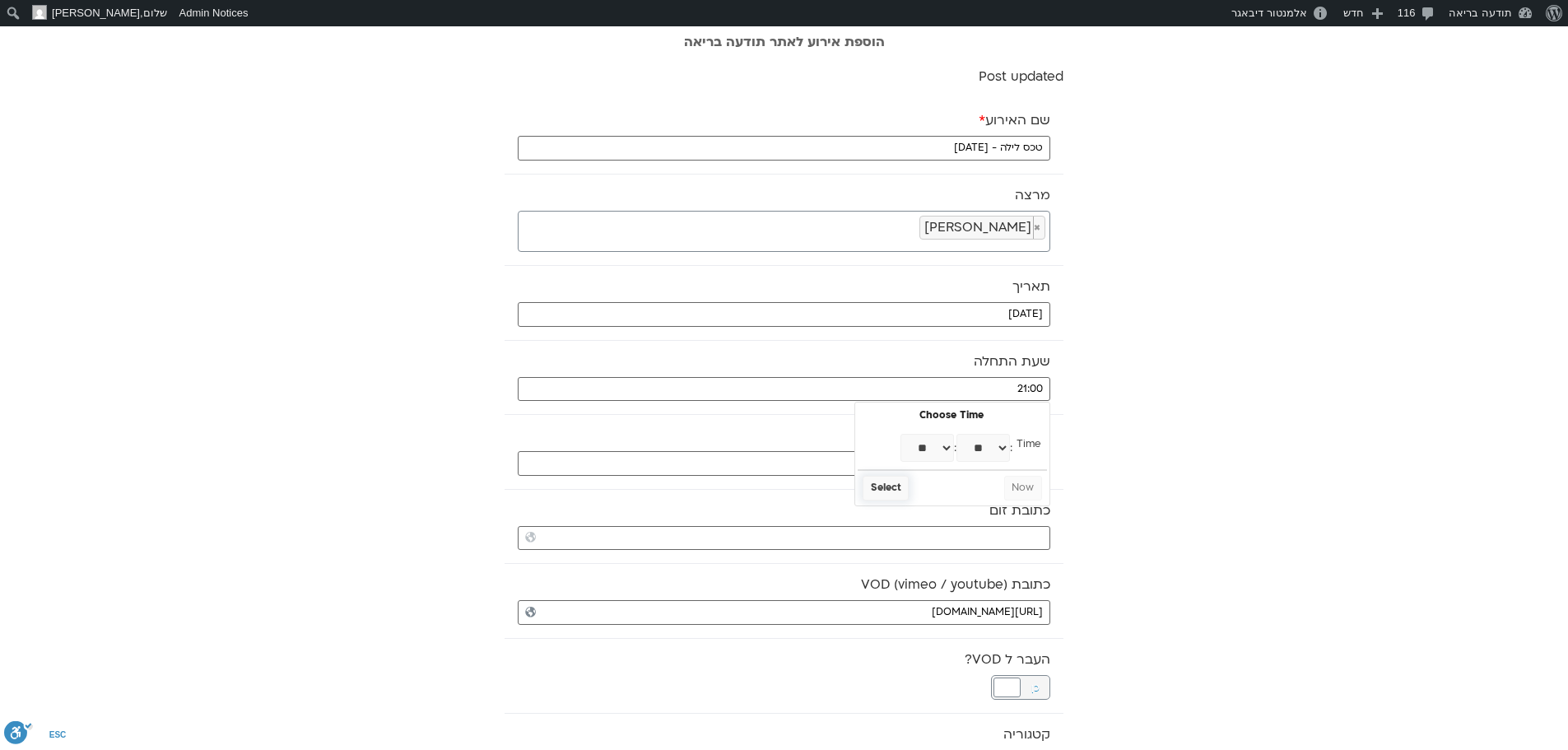
type input "21:30"
click at [890, 465] on input "text" at bounding box center [784, 464] width 533 height 25
click at [943, 529] on select "** ** ** ** ** ** ** ** ** ** ** ** ** ** ** ** ** ** ** ** ** ** ** **" at bounding box center [927, 522] width 53 height 28
type input "22:00"
select select "**"
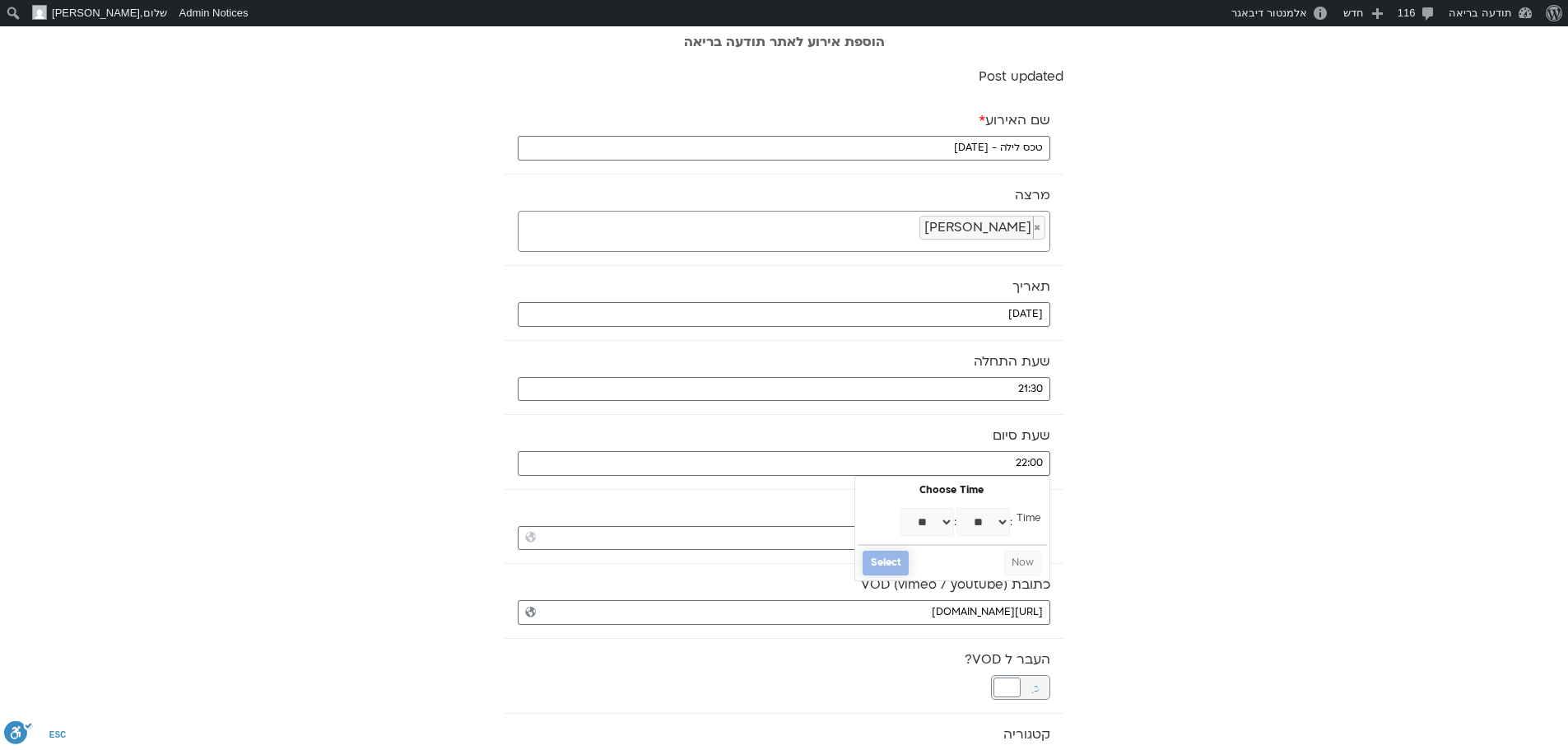
click at [899, 567] on button "Select" at bounding box center [885, 563] width 46 height 25
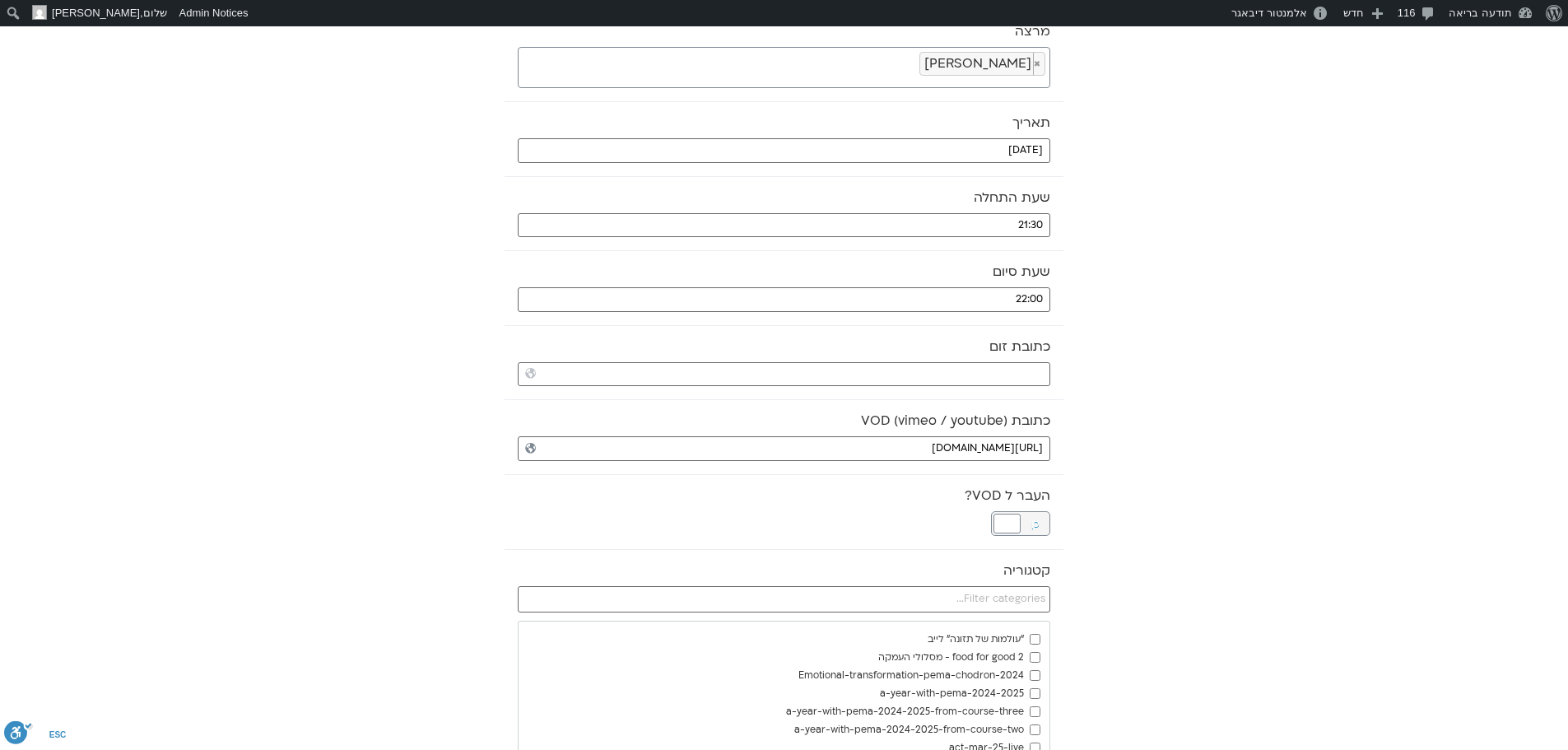
scroll to position [165, 0]
click at [1001, 516] on div at bounding box center [1007, 523] width 27 height 20
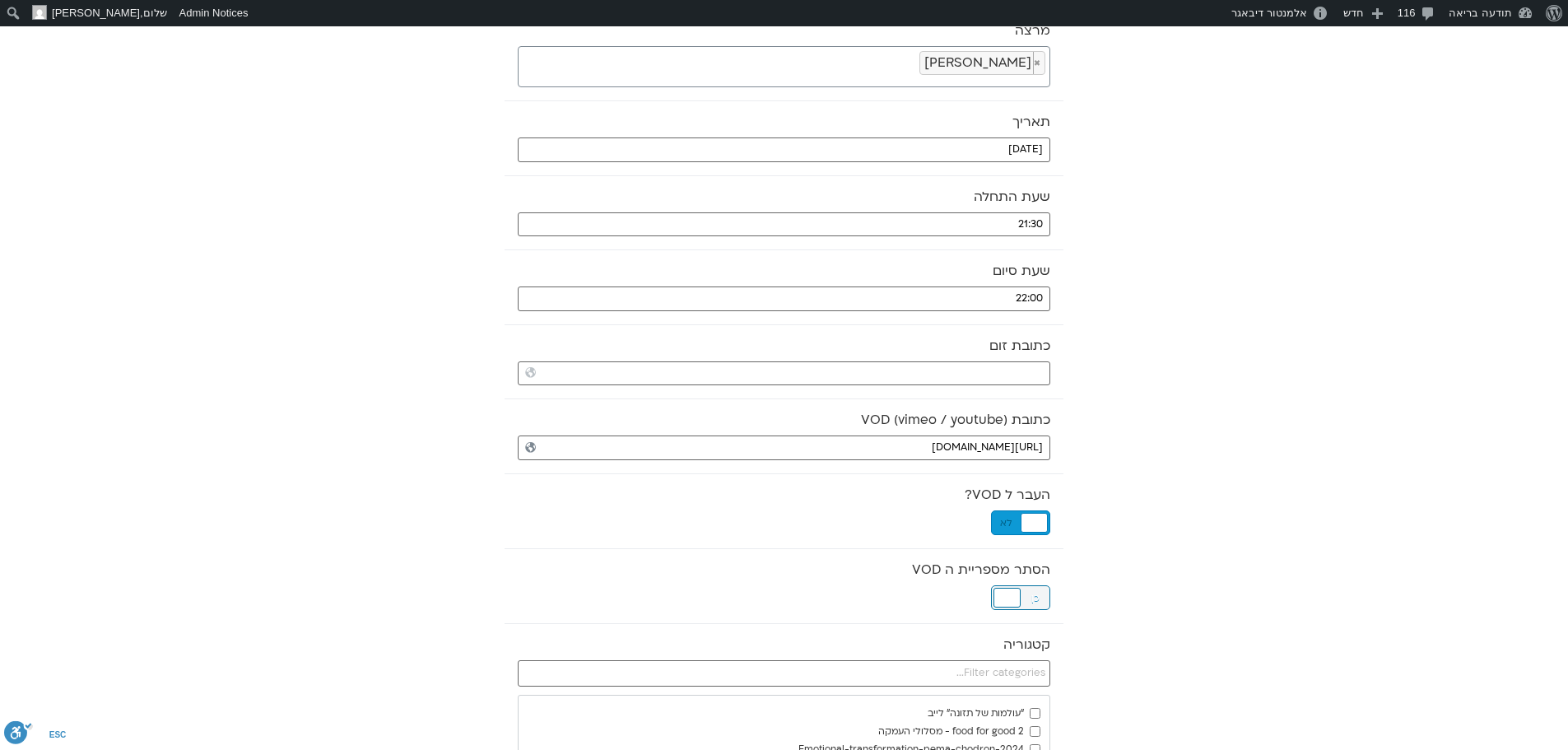
click at [1012, 591] on div at bounding box center [1007, 598] width 27 height 20
click at [1018, 670] on input "text" at bounding box center [784, 673] width 533 height 27
type input "NIG"
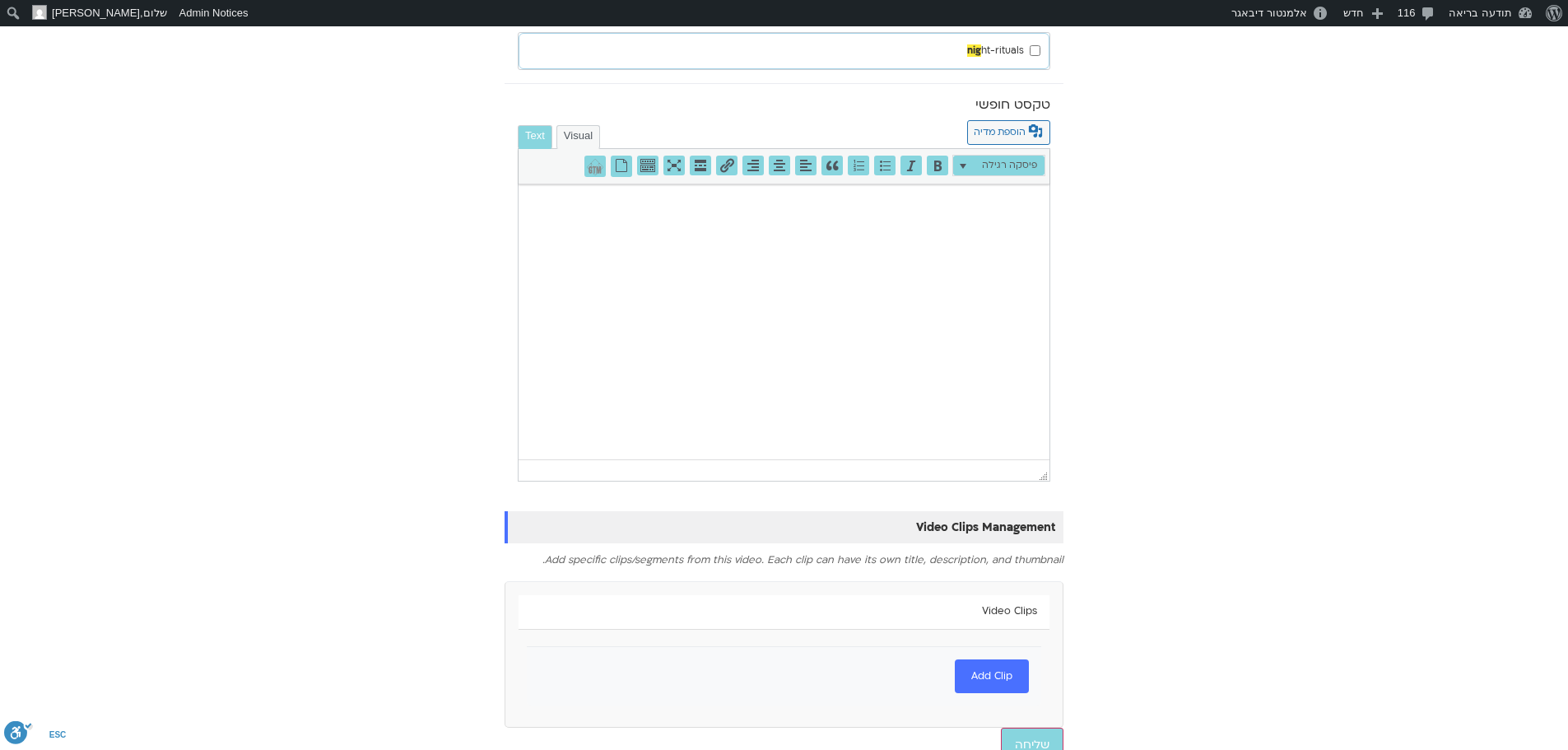
scroll to position [847, 0]
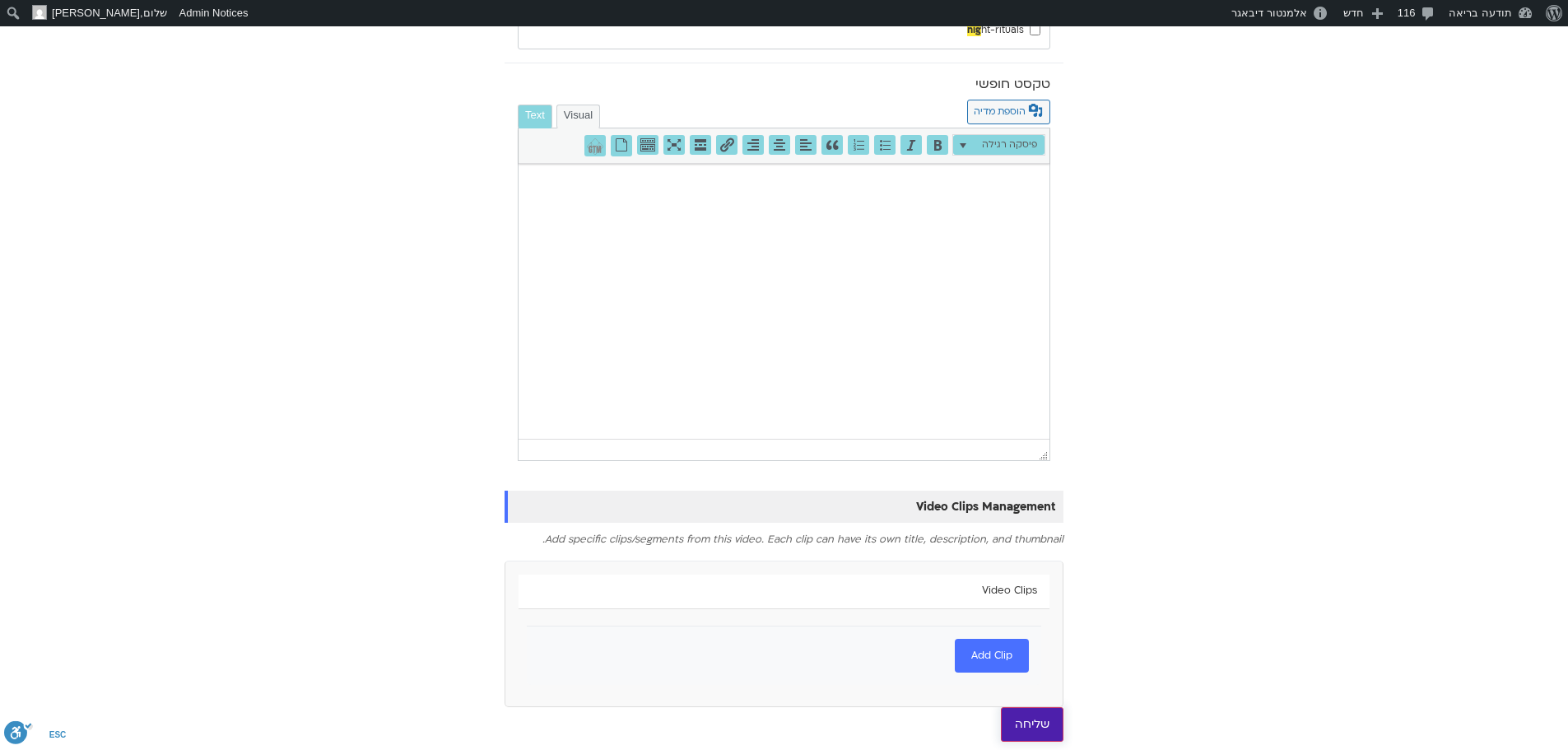
click at [1026, 723] on input "שליחה" at bounding box center [1032, 724] width 62 height 35
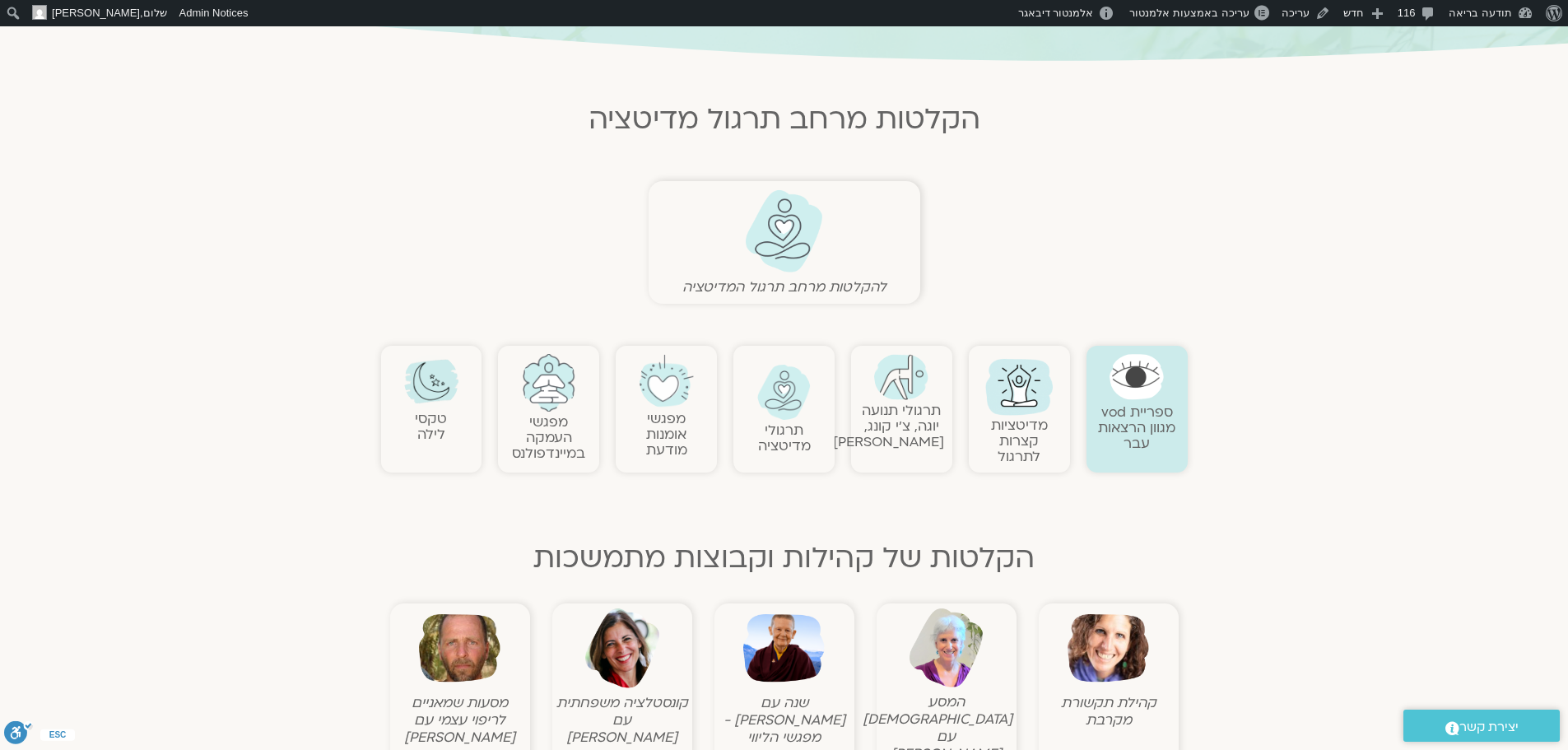
click at [799, 394] on img at bounding box center [784, 392] width 54 height 56
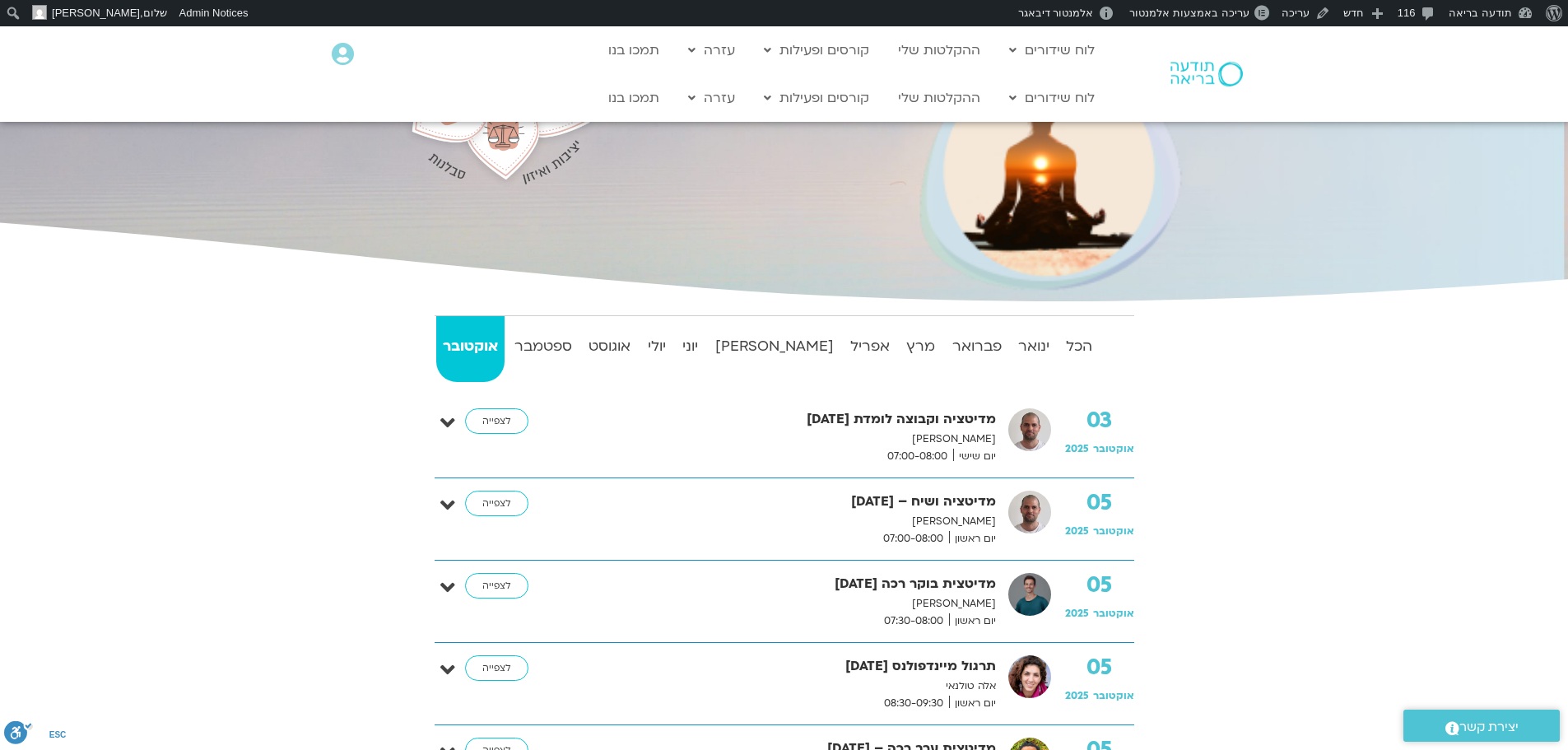
scroll to position [987, 0]
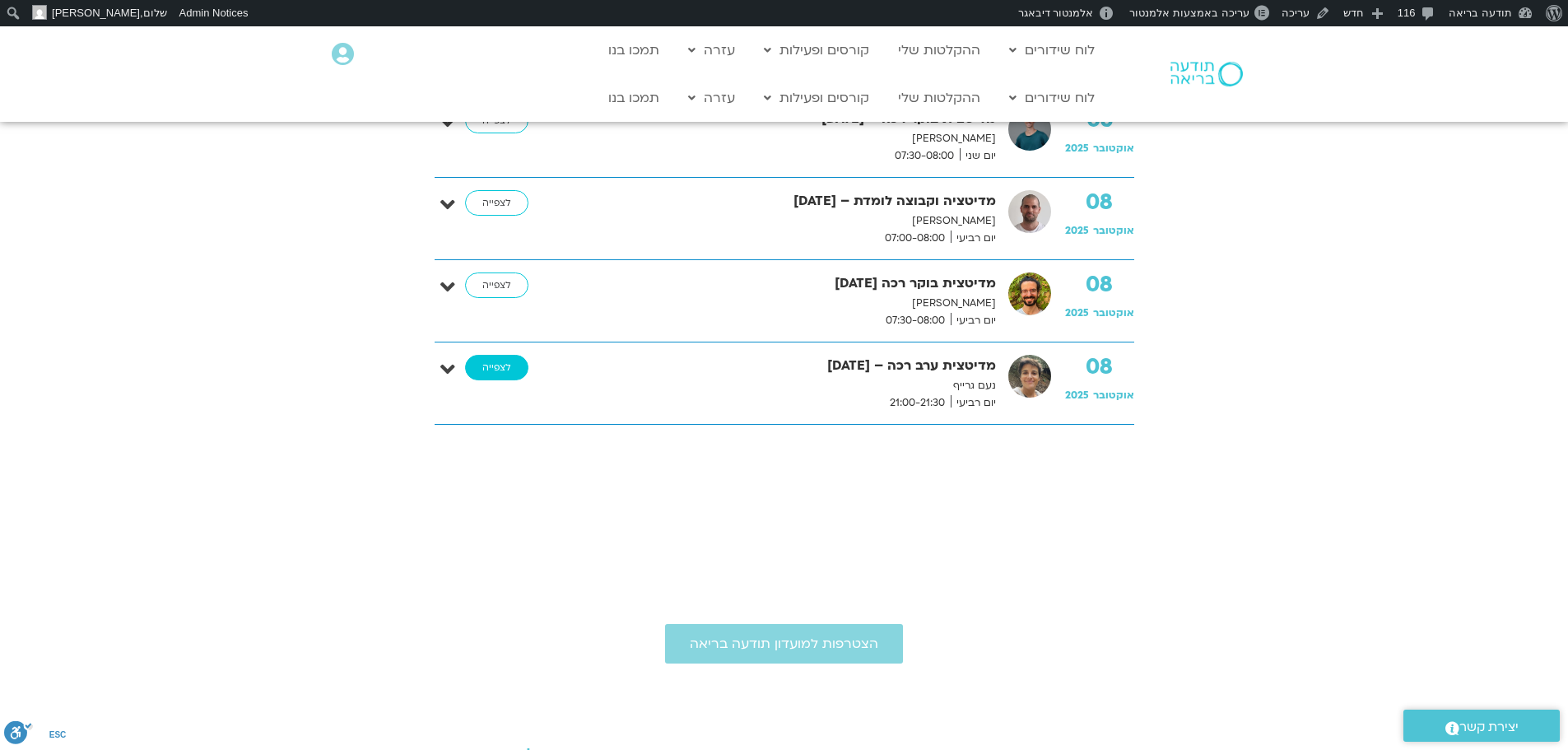
click at [512, 371] on link "לצפייה" at bounding box center [497, 368] width 63 height 27
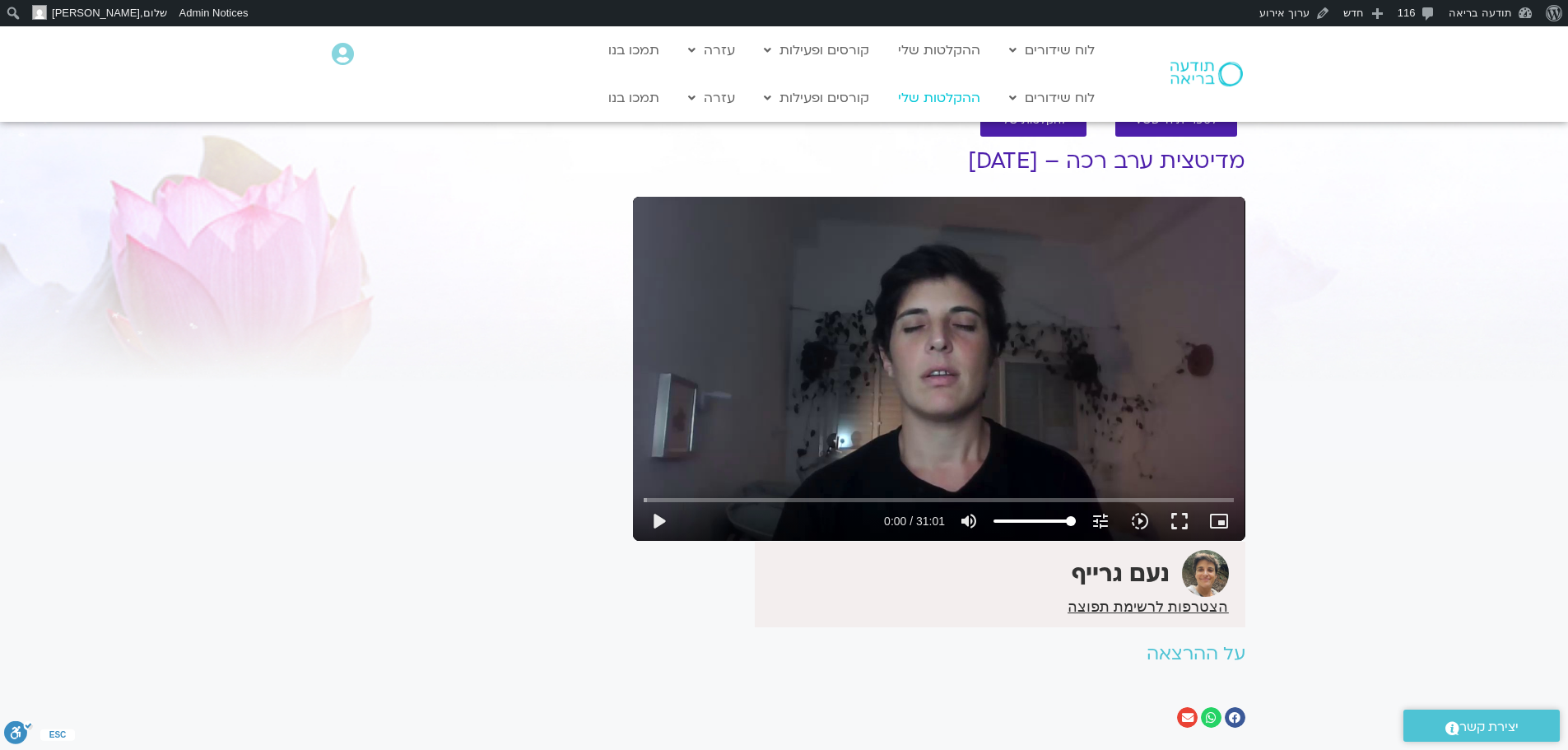
click at [944, 102] on link "ההקלטות שלי" at bounding box center [939, 98] width 99 height 32
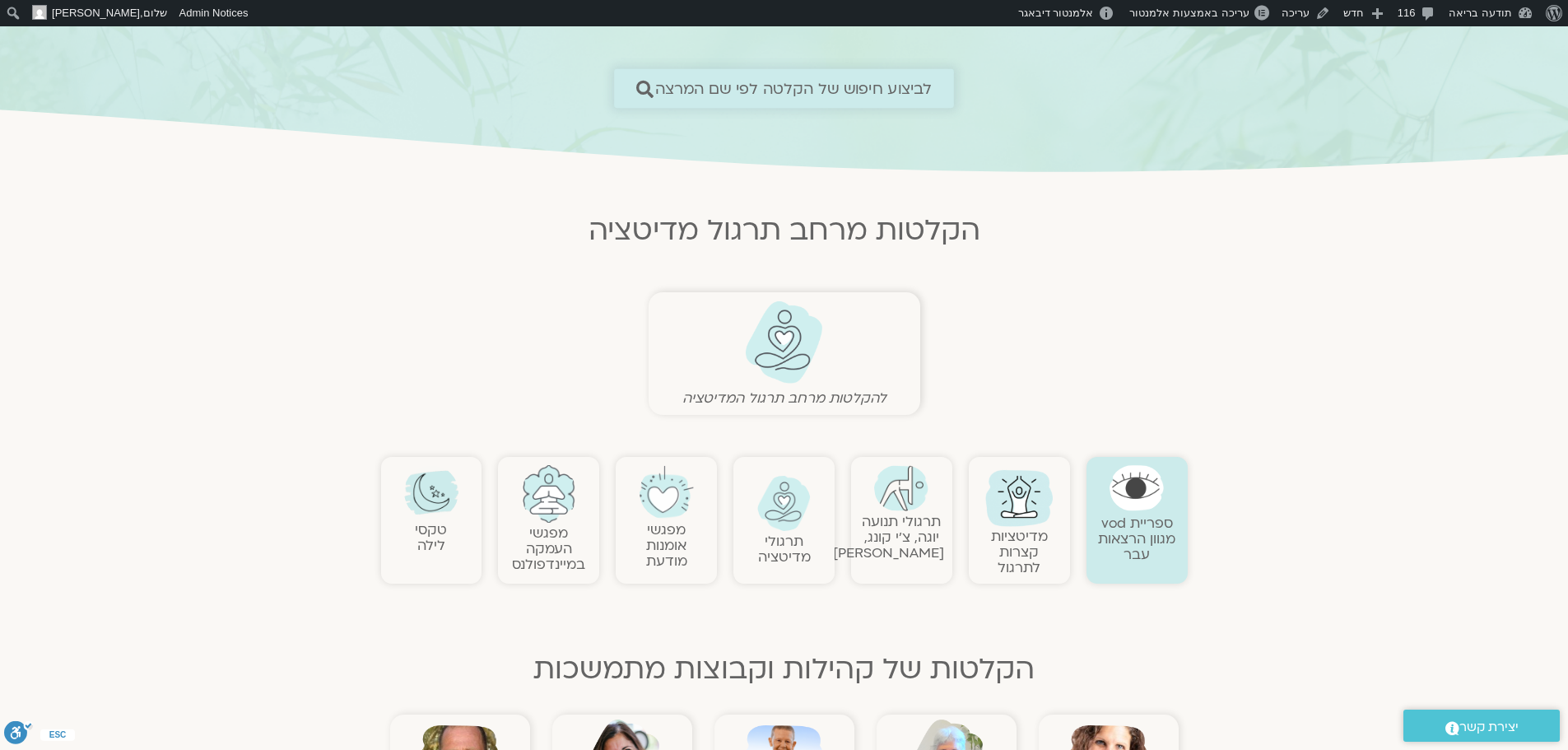
scroll to position [247, 0]
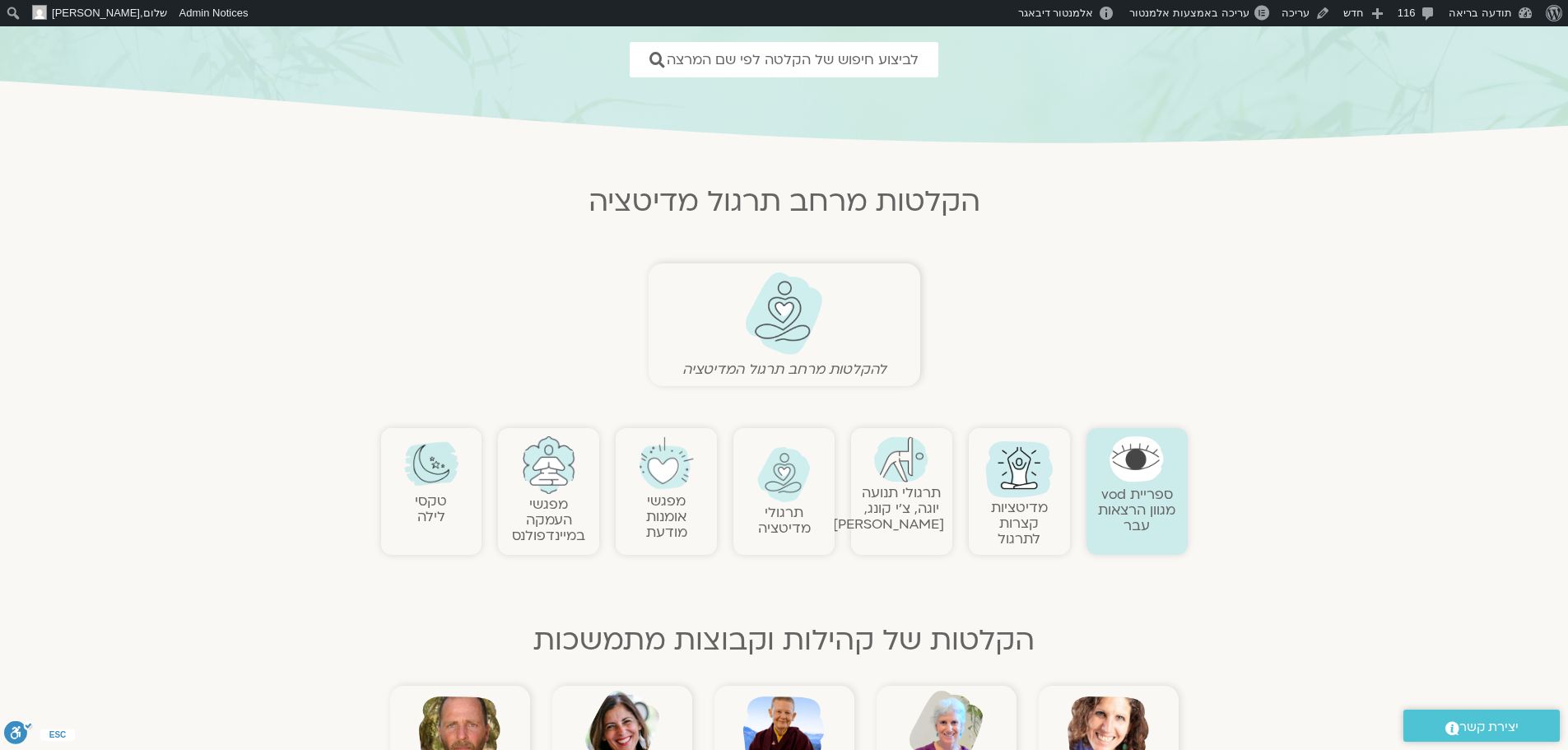
click at [441, 479] on img at bounding box center [431, 463] width 54 height 54
